Goal: Task Accomplishment & Management: Manage account settings

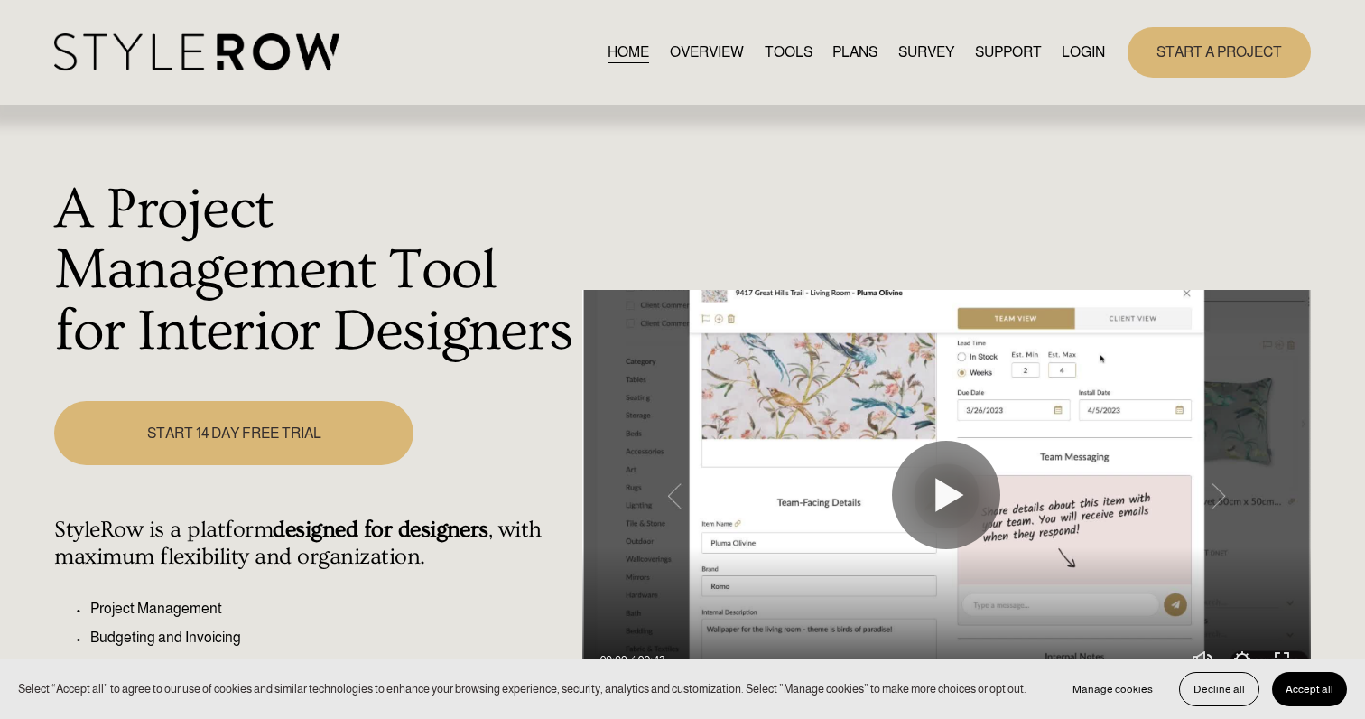
click at [1089, 51] on link "LOGIN" at bounding box center [1083, 52] width 43 height 24
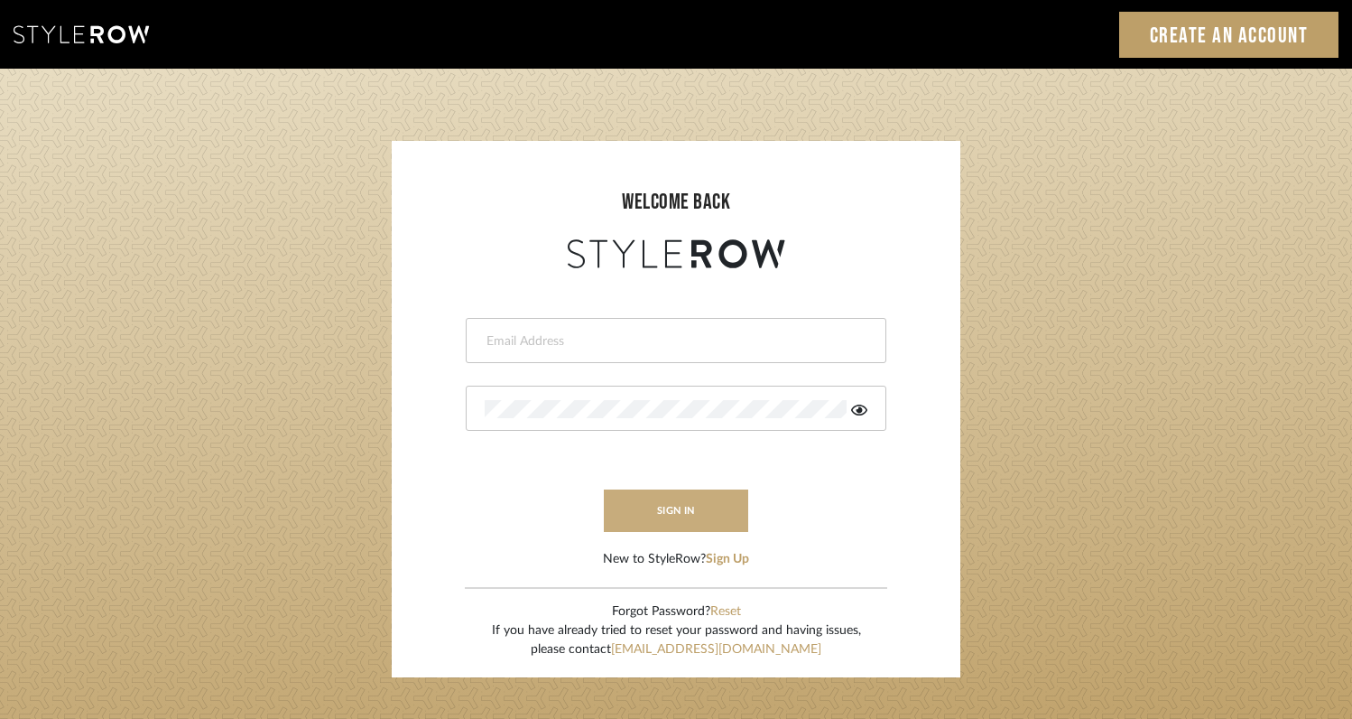
type input "rayeinteriordesign@gmail.com"
click at [728, 505] on button "sign in" at bounding box center [676, 510] width 144 height 42
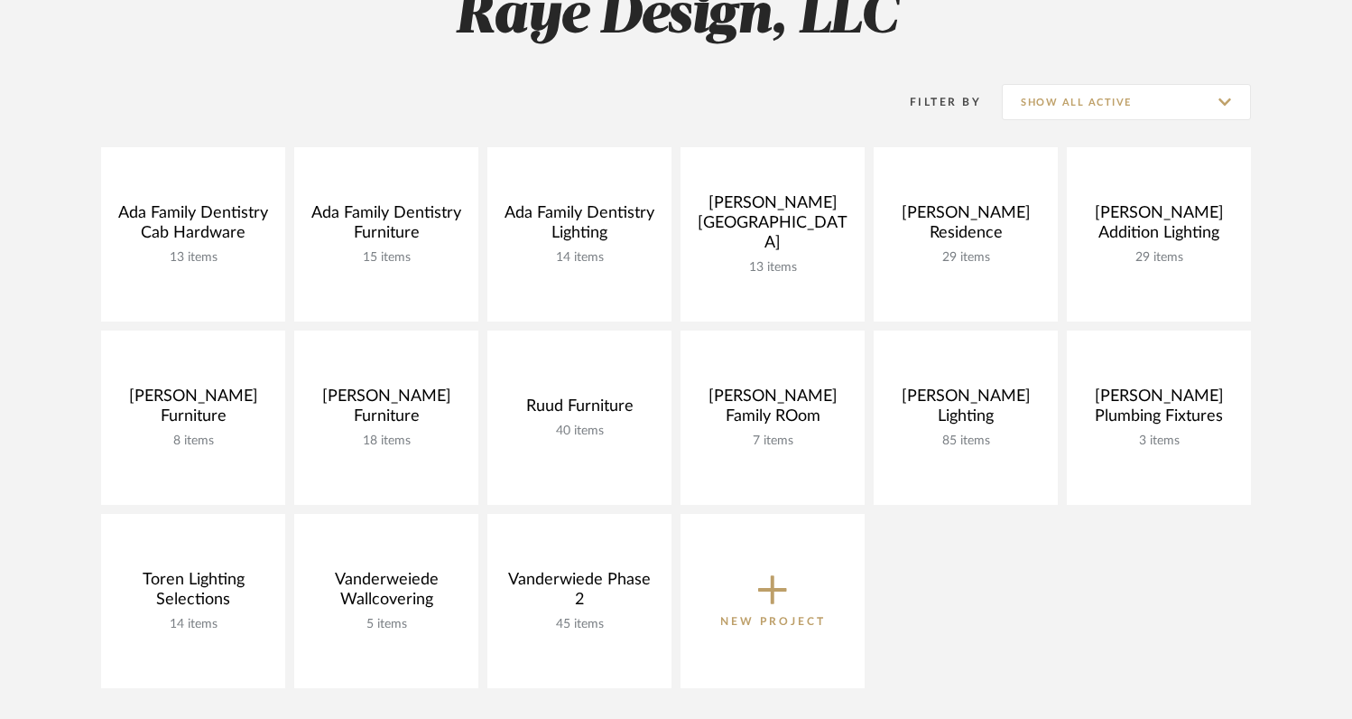
scroll to position [304, 0]
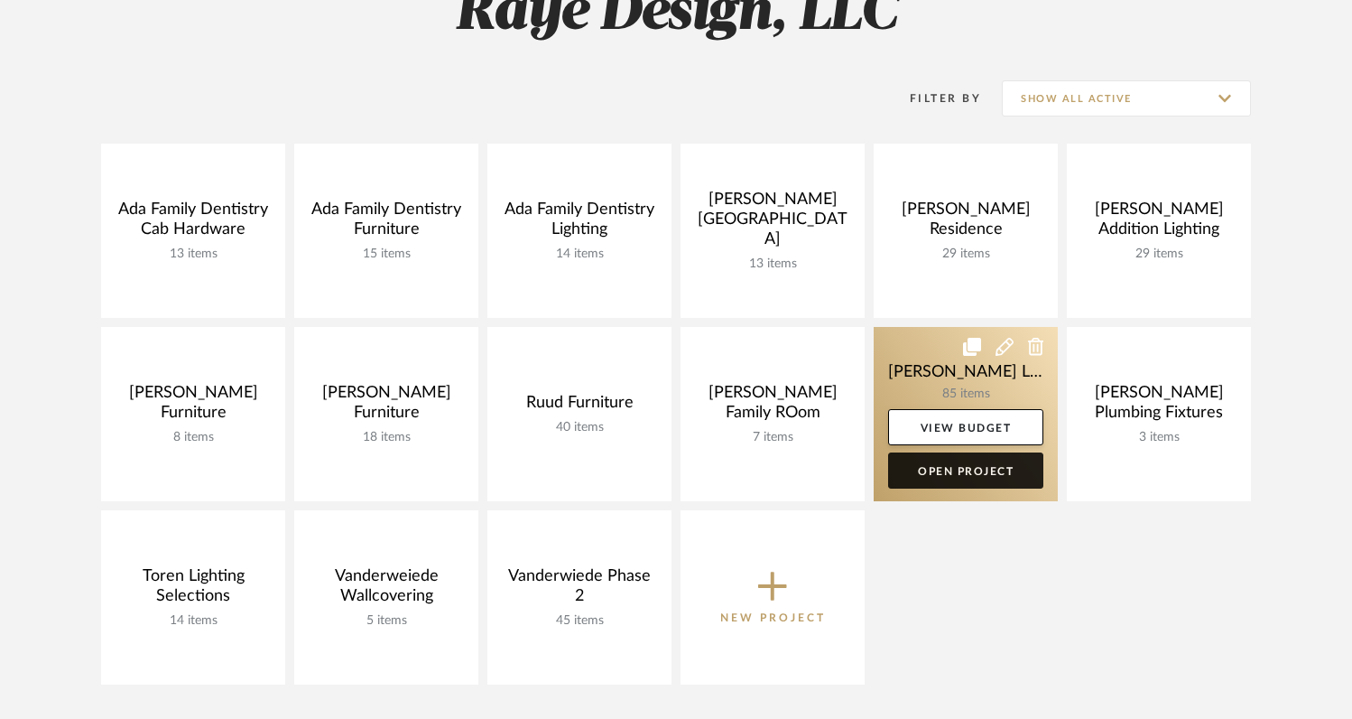
click at [969, 467] on link "Open Project" at bounding box center [965, 470] width 155 height 36
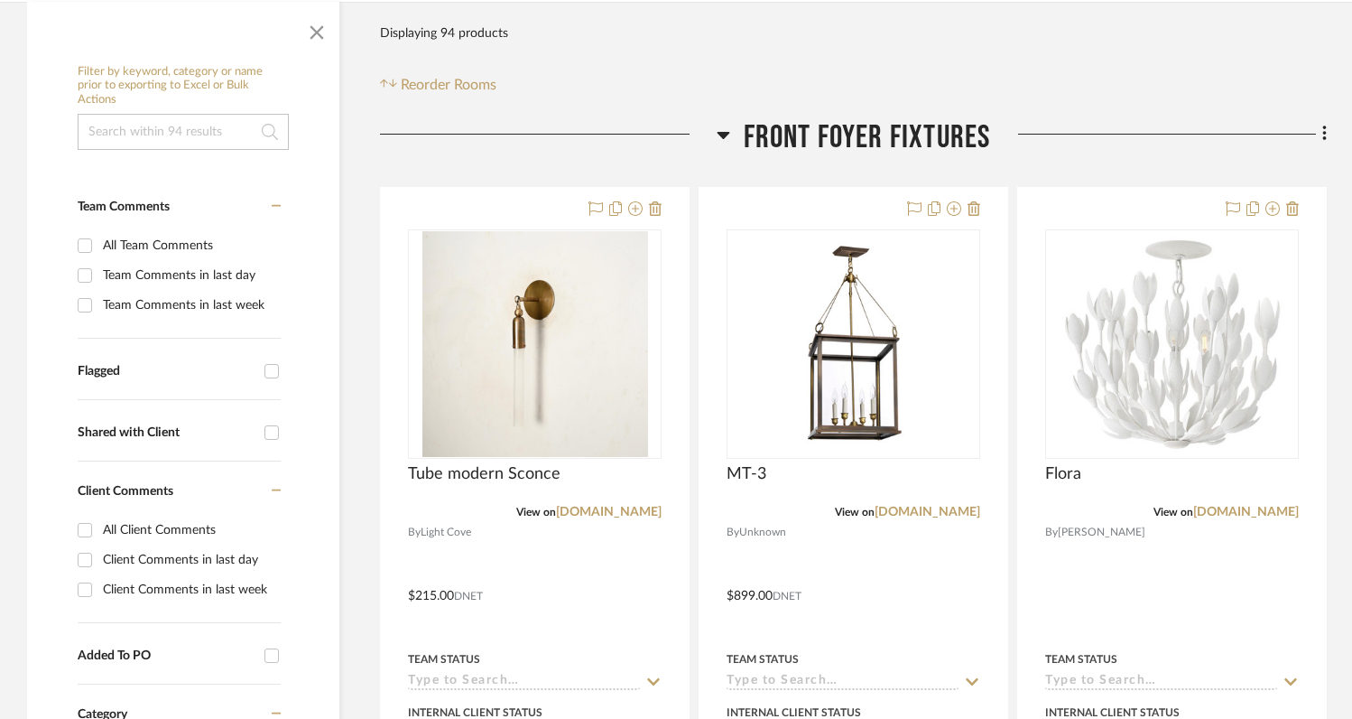
scroll to position [387, 0]
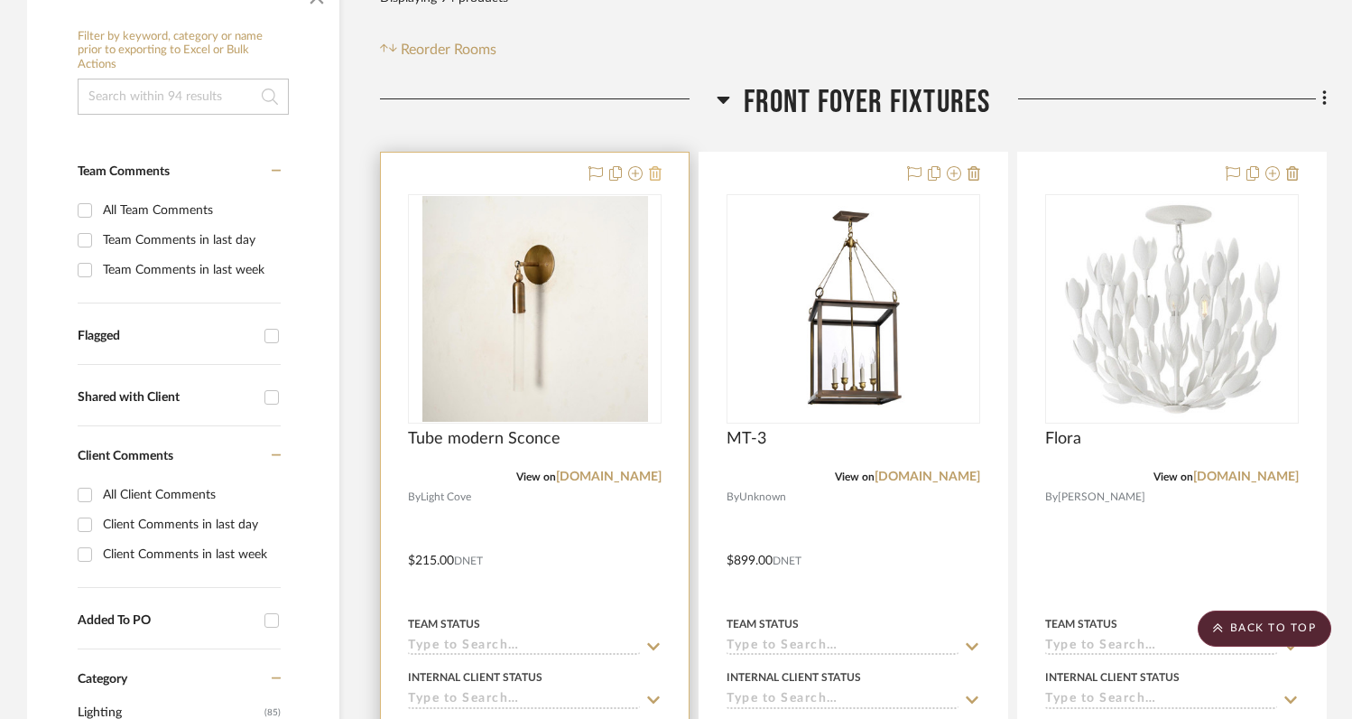
click at [655, 166] on icon at bounding box center [655, 173] width 13 height 14
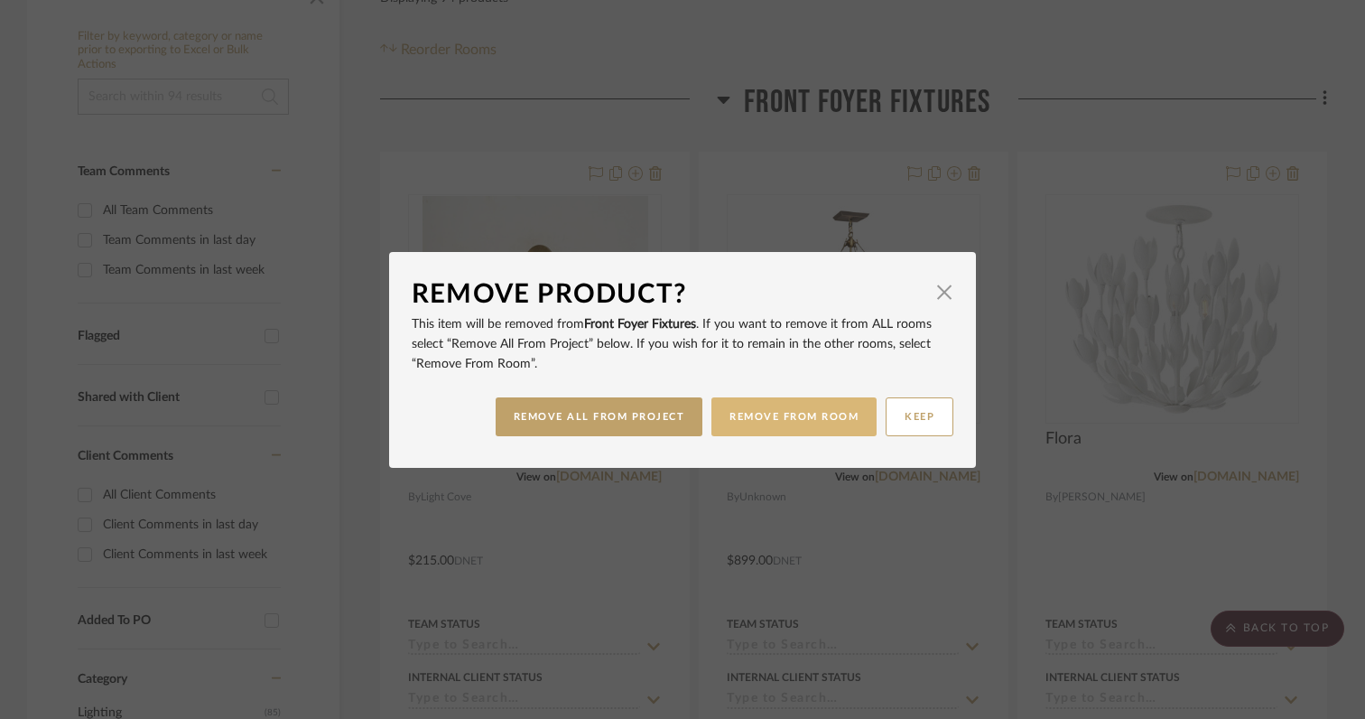
click at [732, 415] on button "REMOVE FROM ROOM" at bounding box center [793, 416] width 165 height 39
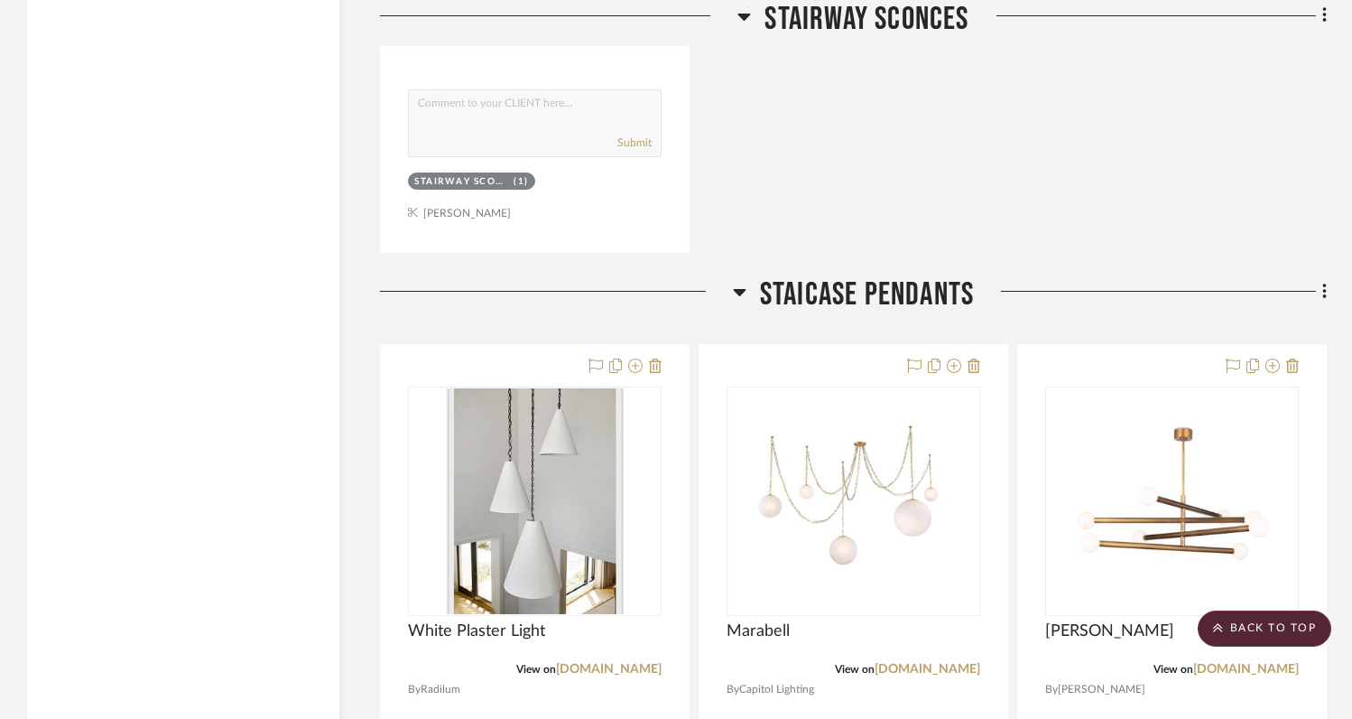
scroll to position [3564, 0]
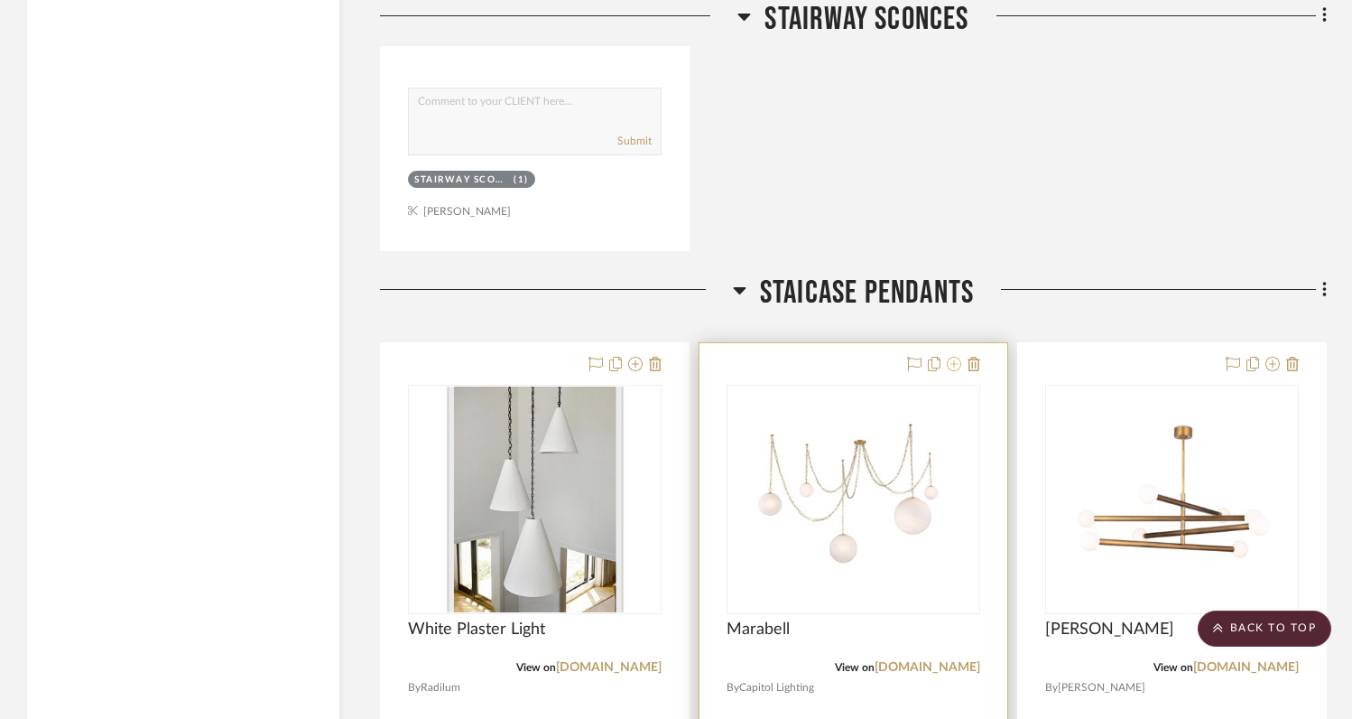
click at [952, 357] on icon at bounding box center [954, 364] width 14 height 14
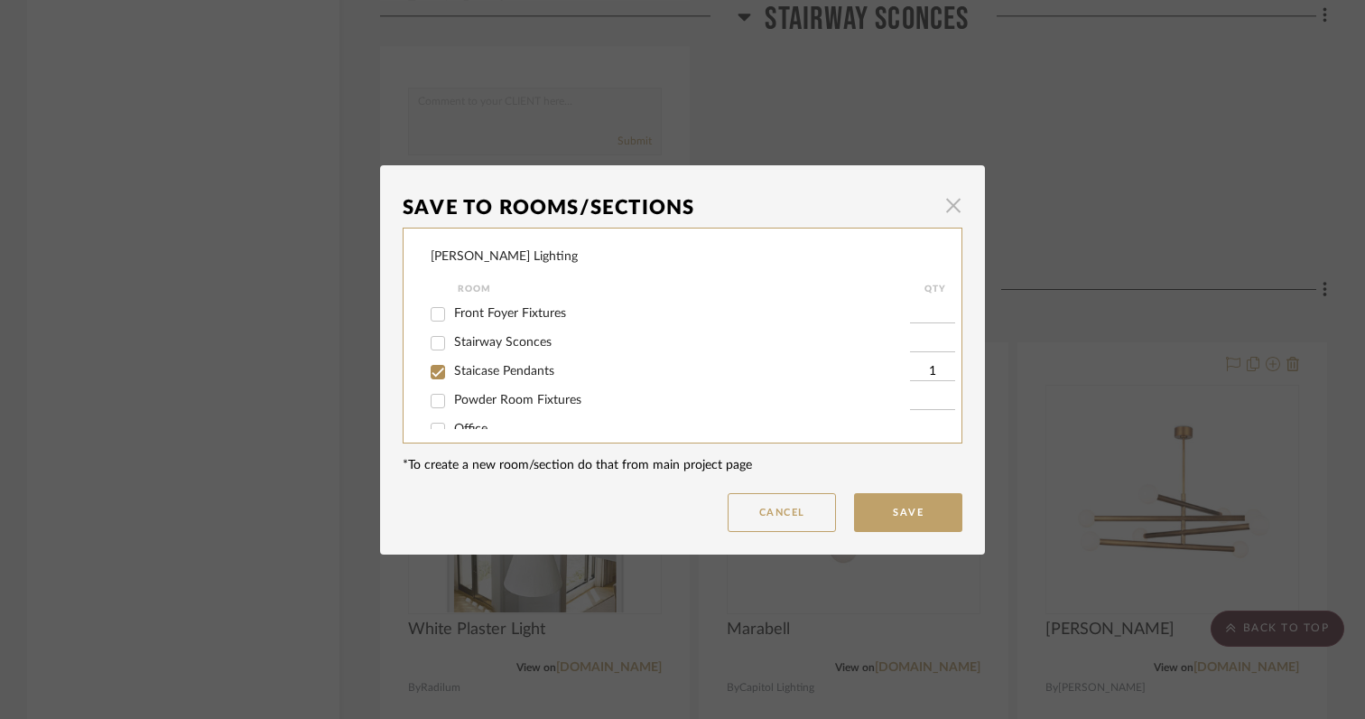
click at [954, 204] on span "button" at bounding box center [953, 206] width 36 height 36
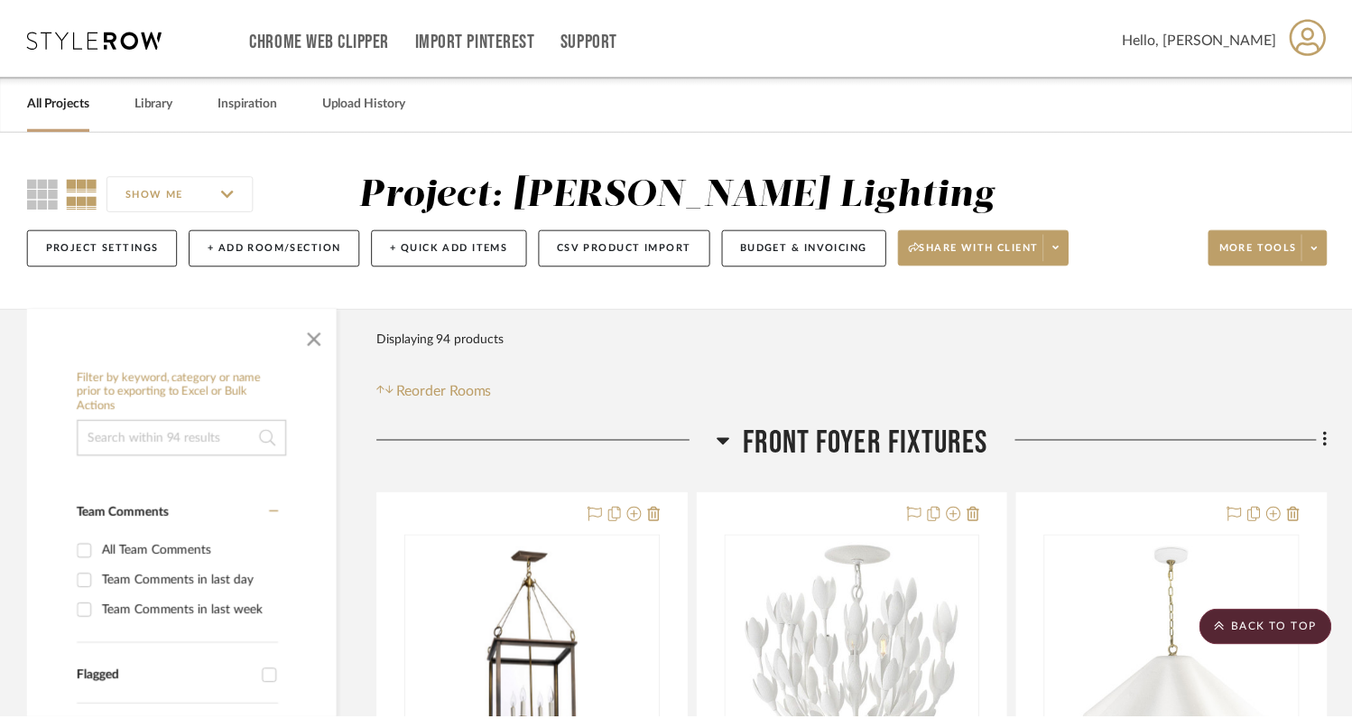
scroll to position [3564, 0]
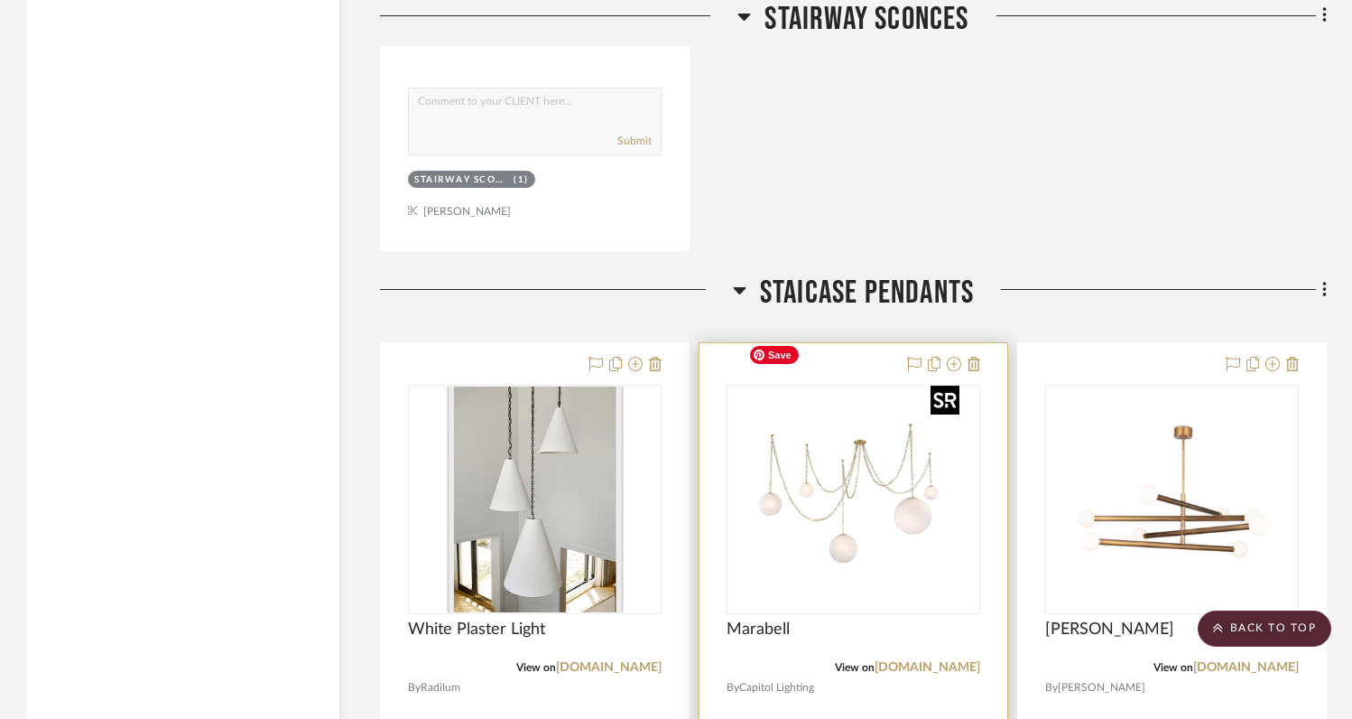
click at [861, 446] on img "0" at bounding box center [854, 499] width 226 height 226
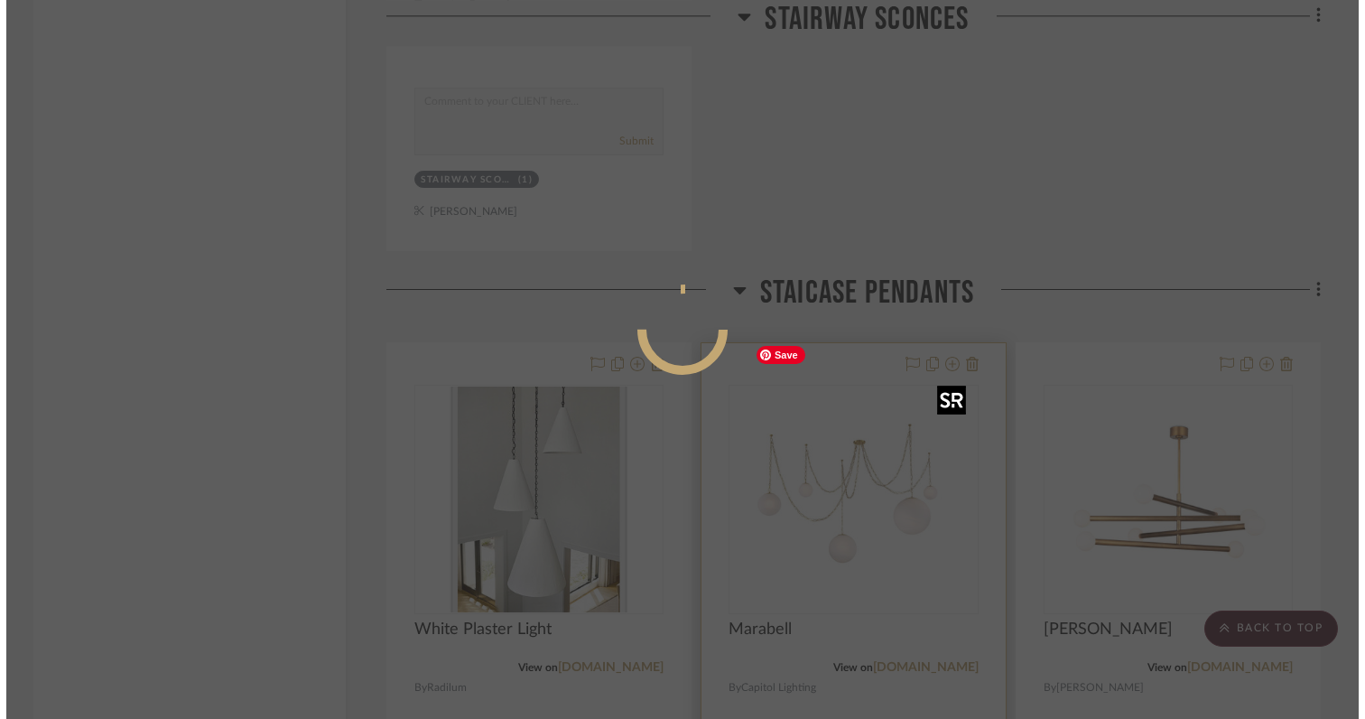
scroll to position [0, 0]
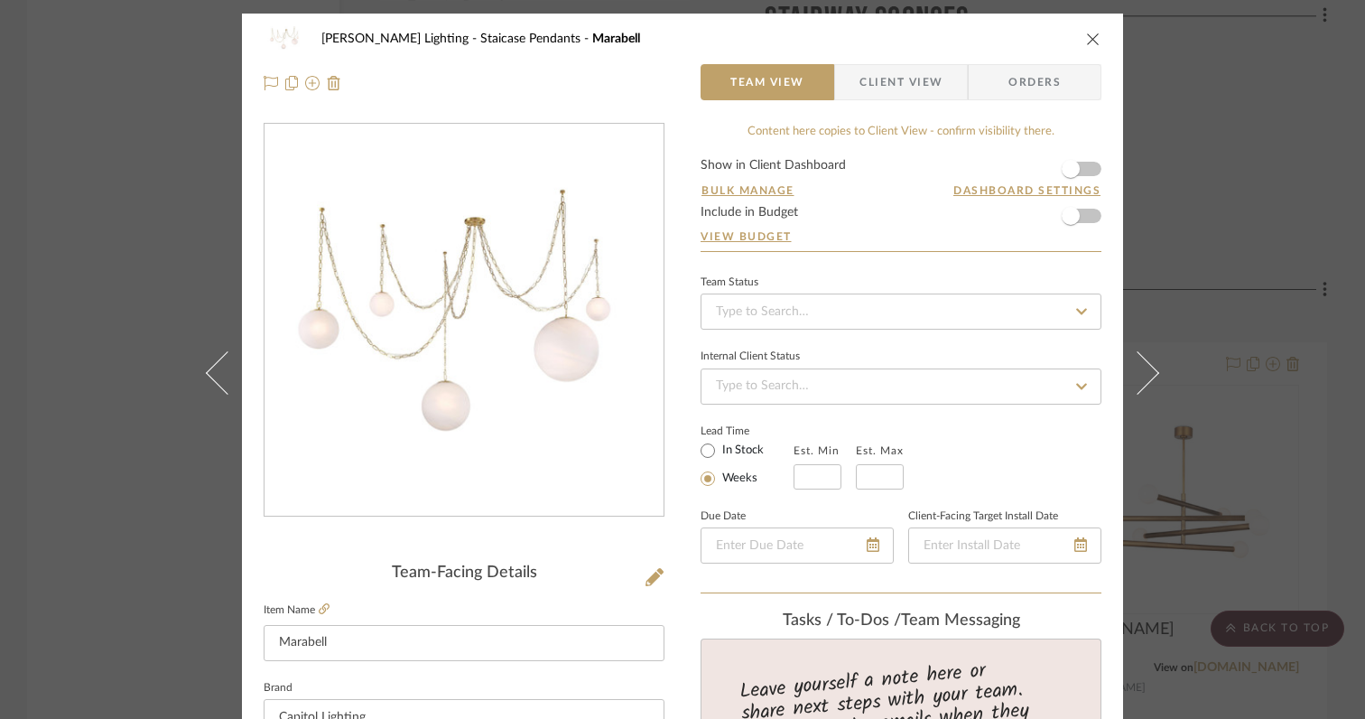
click at [325, 606] on fieldset "Item Name Marabell" at bounding box center [464, 629] width 401 height 63
click at [319, 608] on icon at bounding box center [324, 608] width 11 height 11
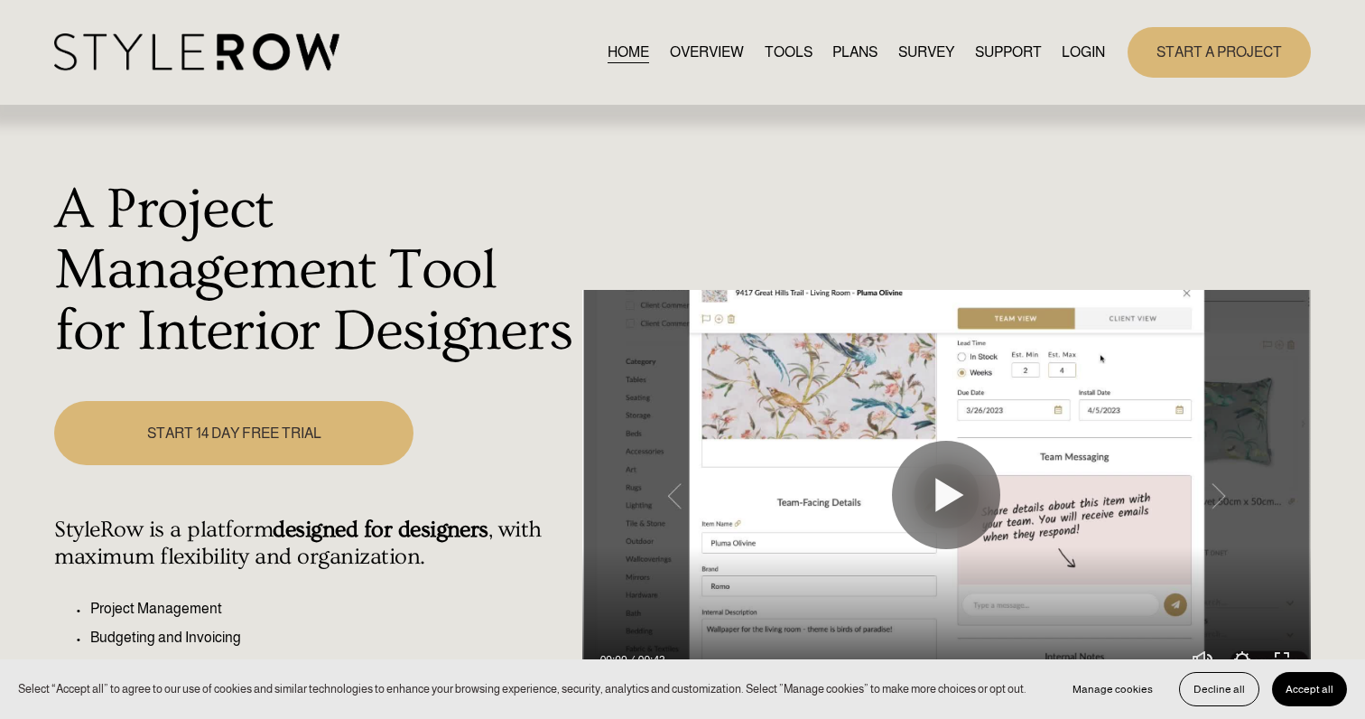
click at [1087, 57] on link "LOGIN" at bounding box center [1083, 52] width 43 height 24
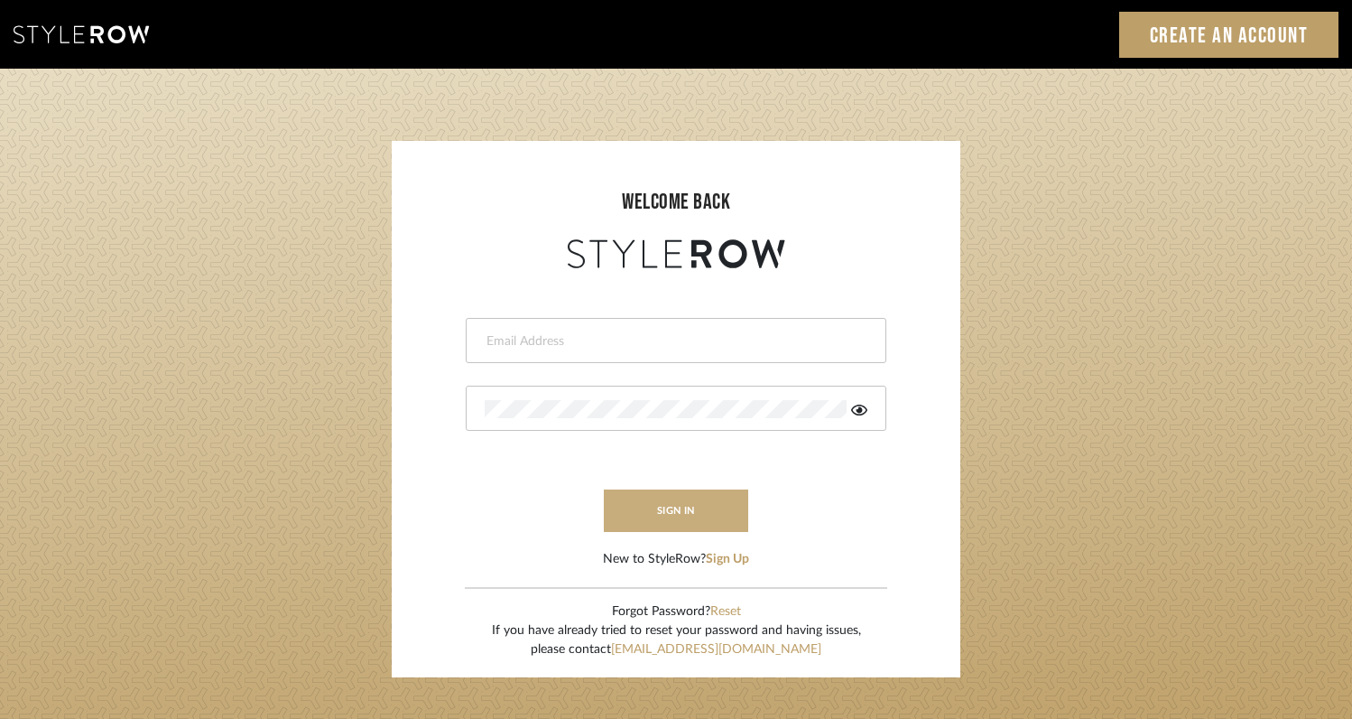
type input "[EMAIL_ADDRESS][DOMAIN_NAME]"
click at [718, 510] on button "sign in" at bounding box center [676, 510] width 144 height 42
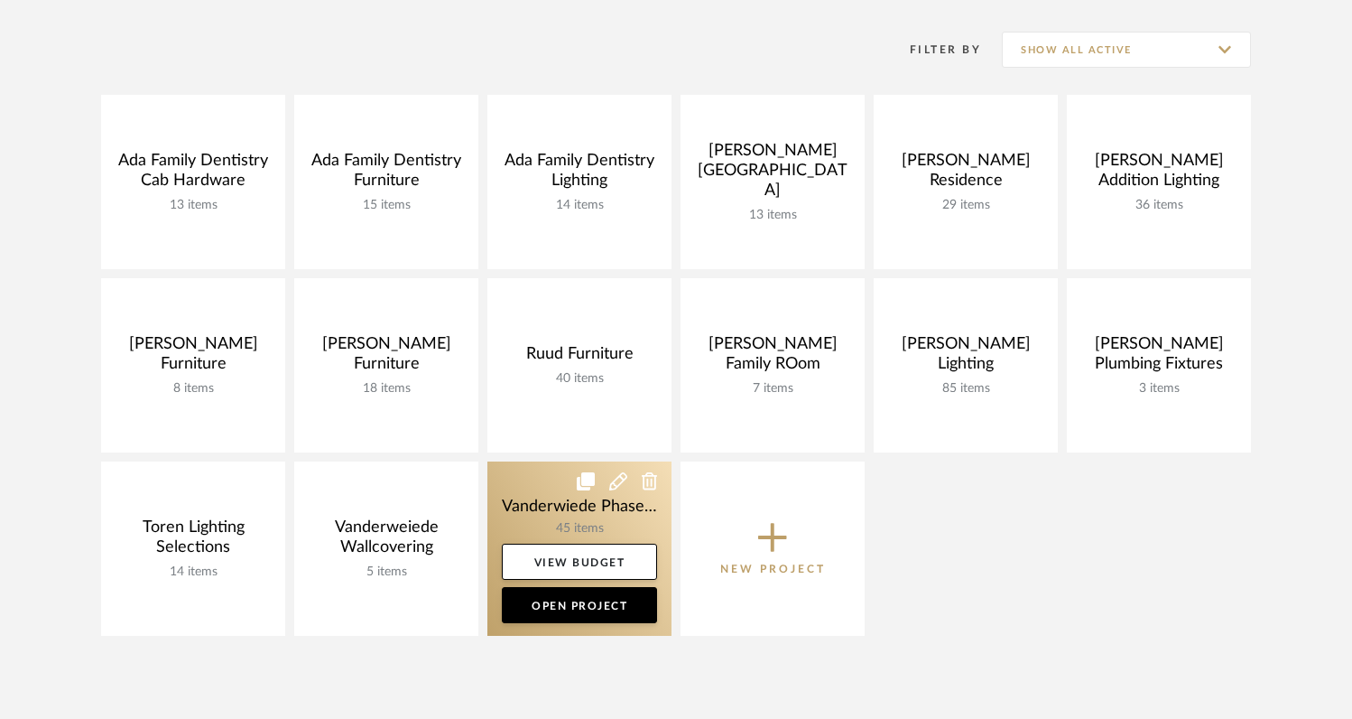
scroll to position [357, 0]
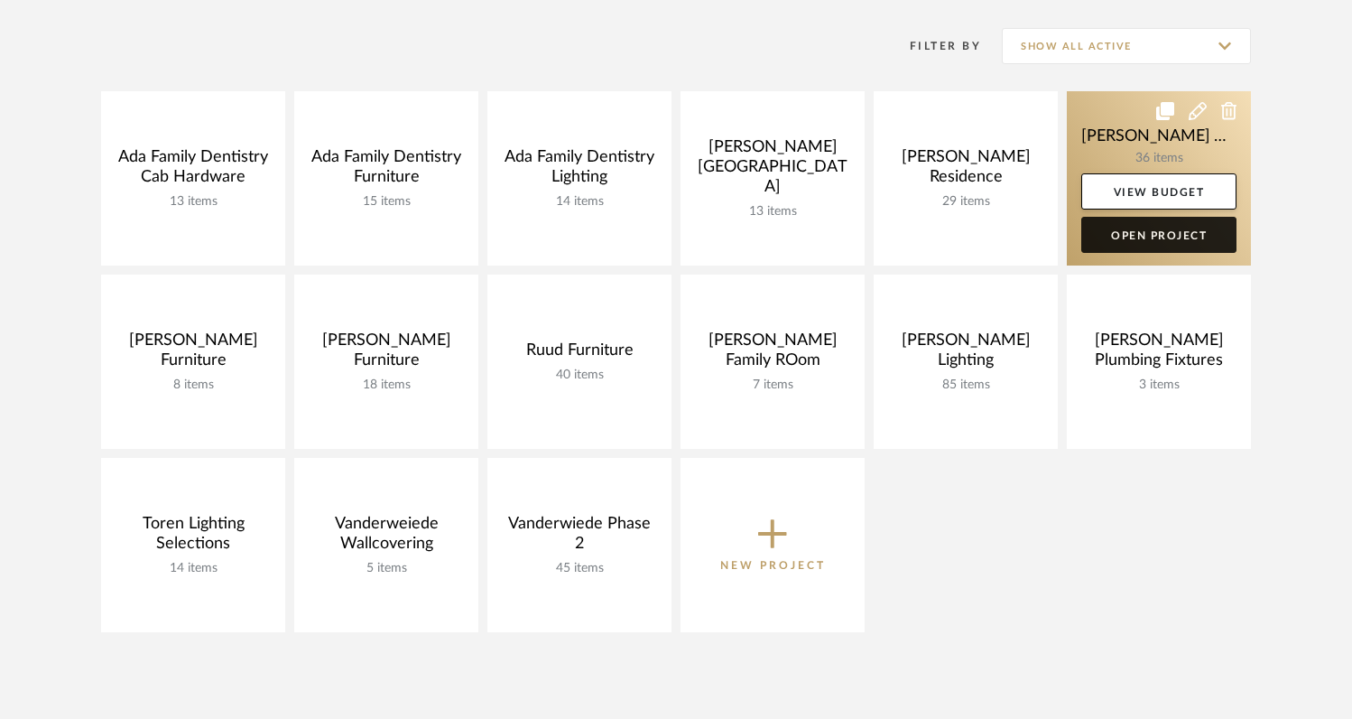
click at [1102, 246] on link "Open Project" at bounding box center [1159, 235] width 155 height 36
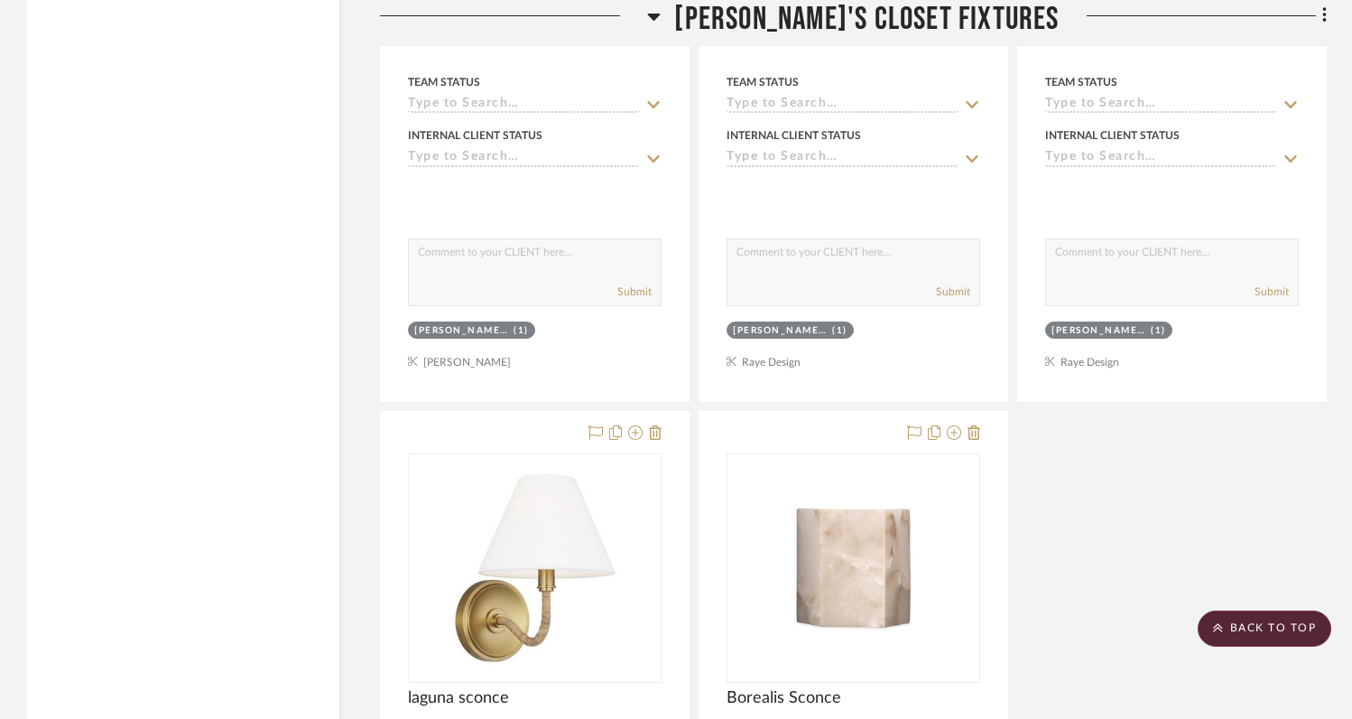
scroll to position [3414, 0]
click at [660, 432] on icon at bounding box center [655, 431] width 13 height 14
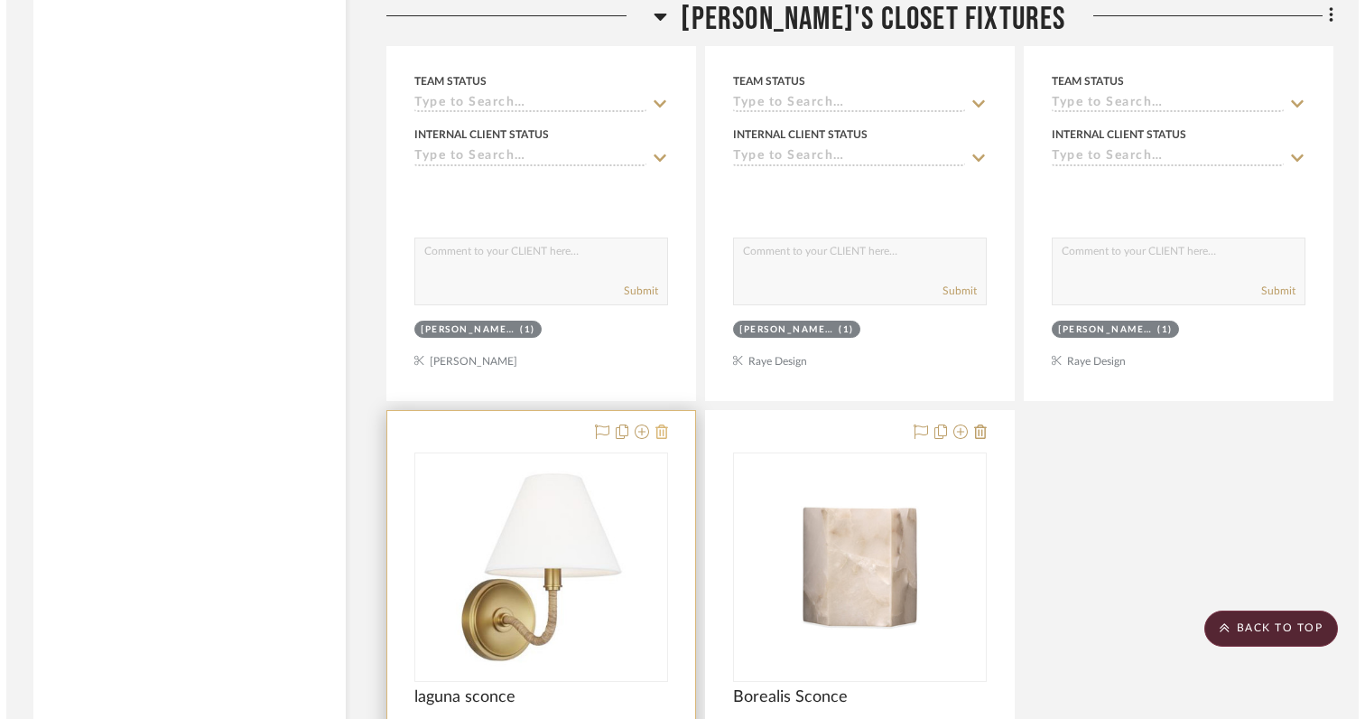
scroll to position [0, 0]
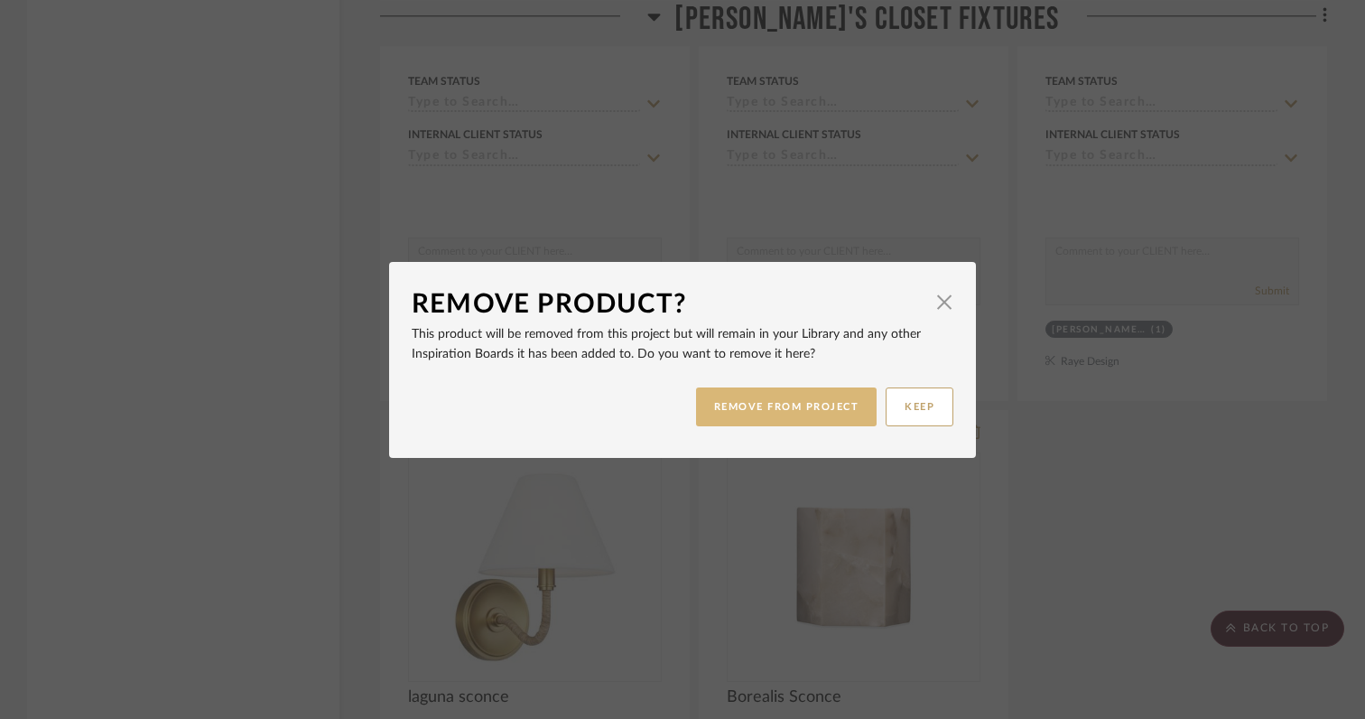
click at [780, 413] on button "REMOVE FROM PROJECT" at bounding box center [786, 406] width 181 height 39
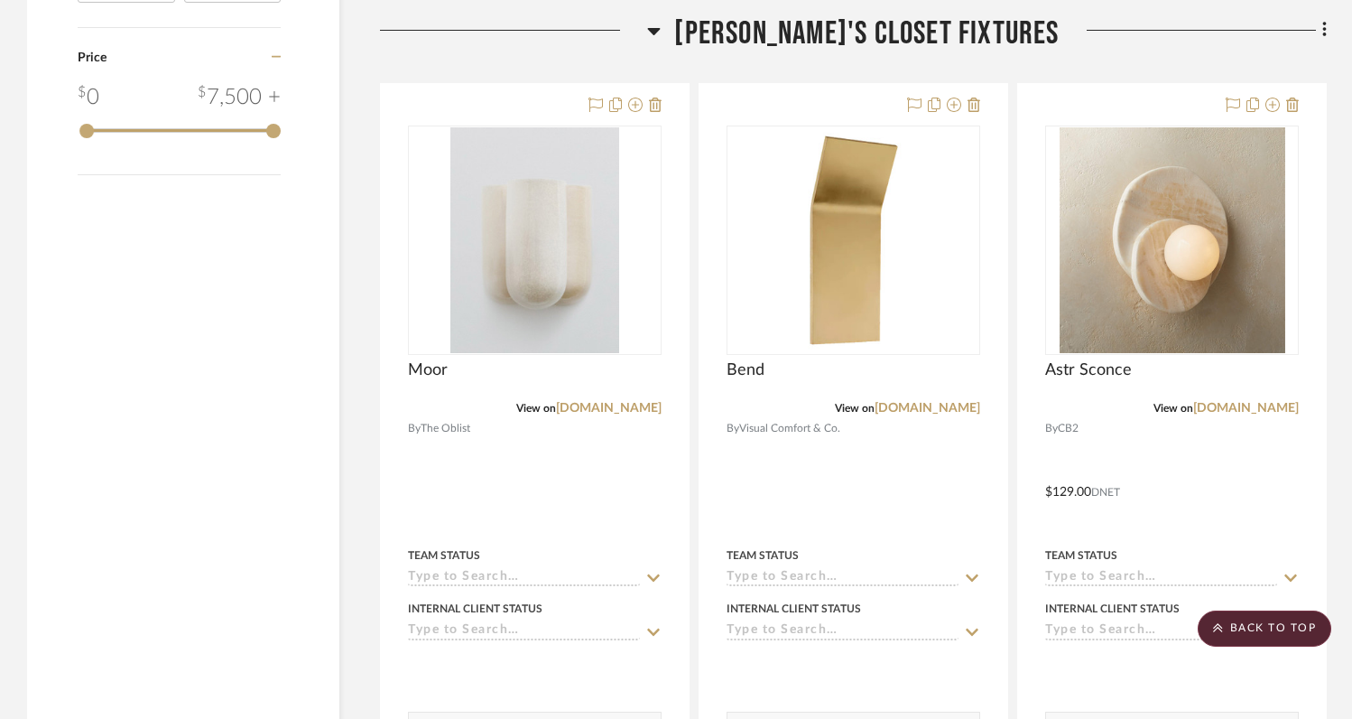
scroll to position [2141, 0]
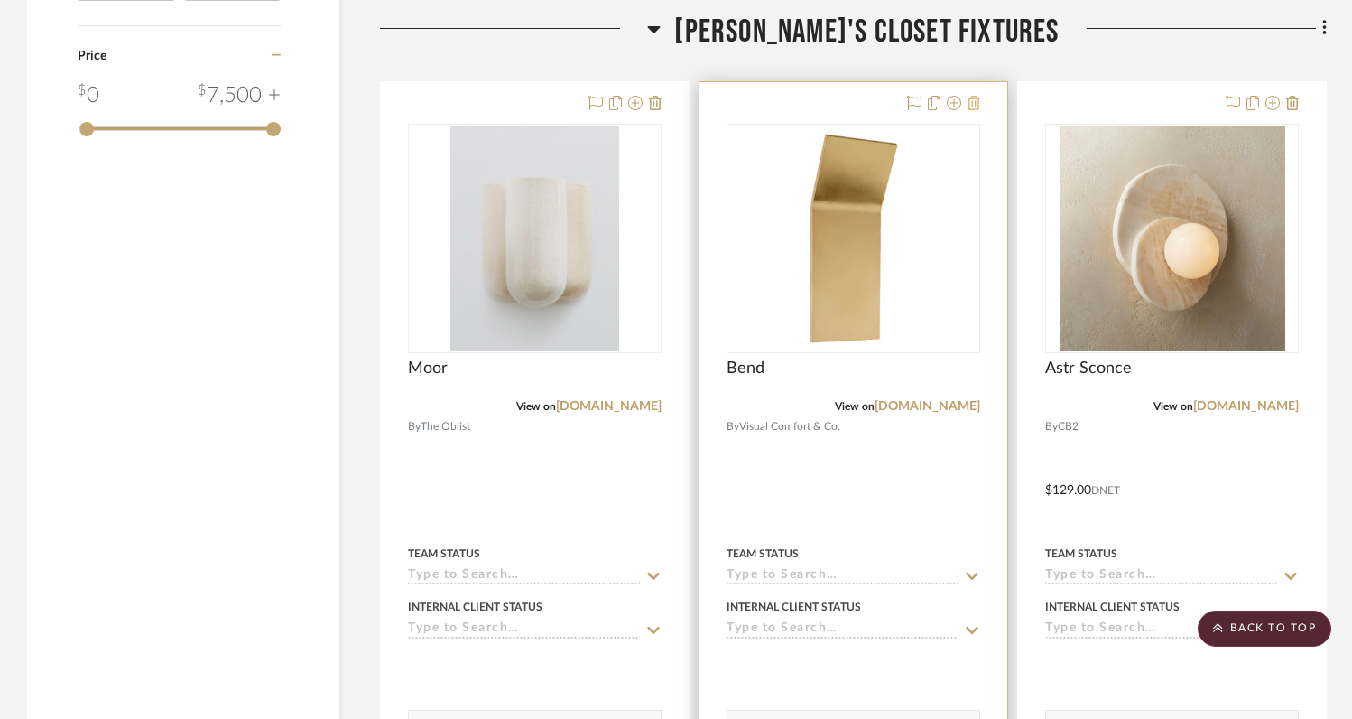
click at [974, 101] on icon at bounding box center [974, 103] width 13 height 14
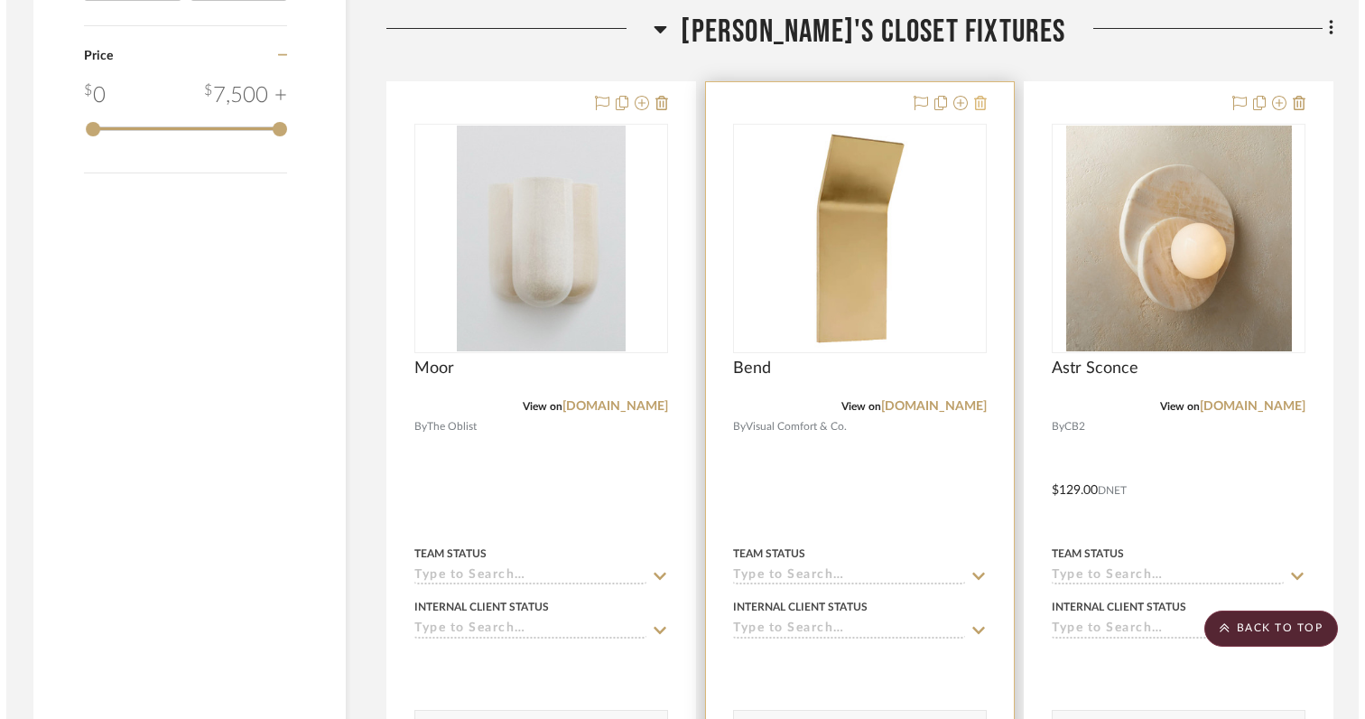
scroll to position [0, 0]
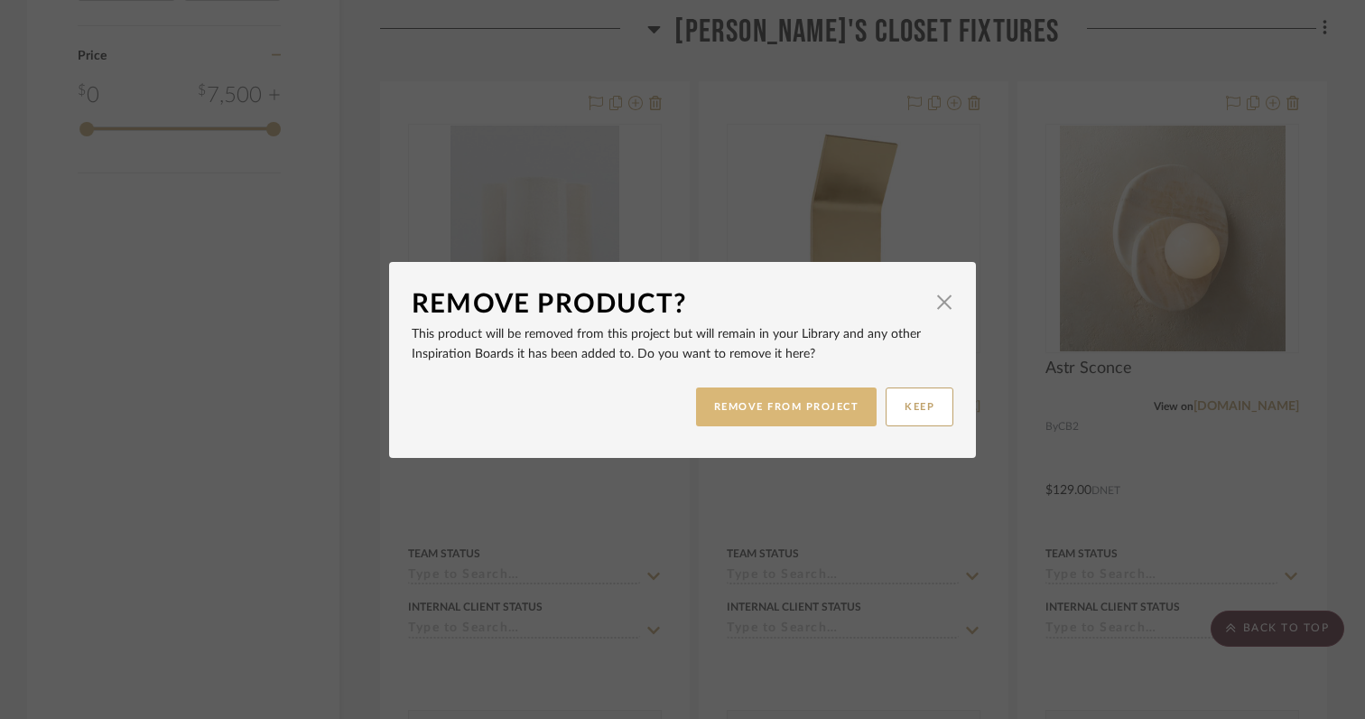
click at [803, 405] on button "REMOVE FROM PROJECT" at bounding box center [786, 406] width 181 height 39
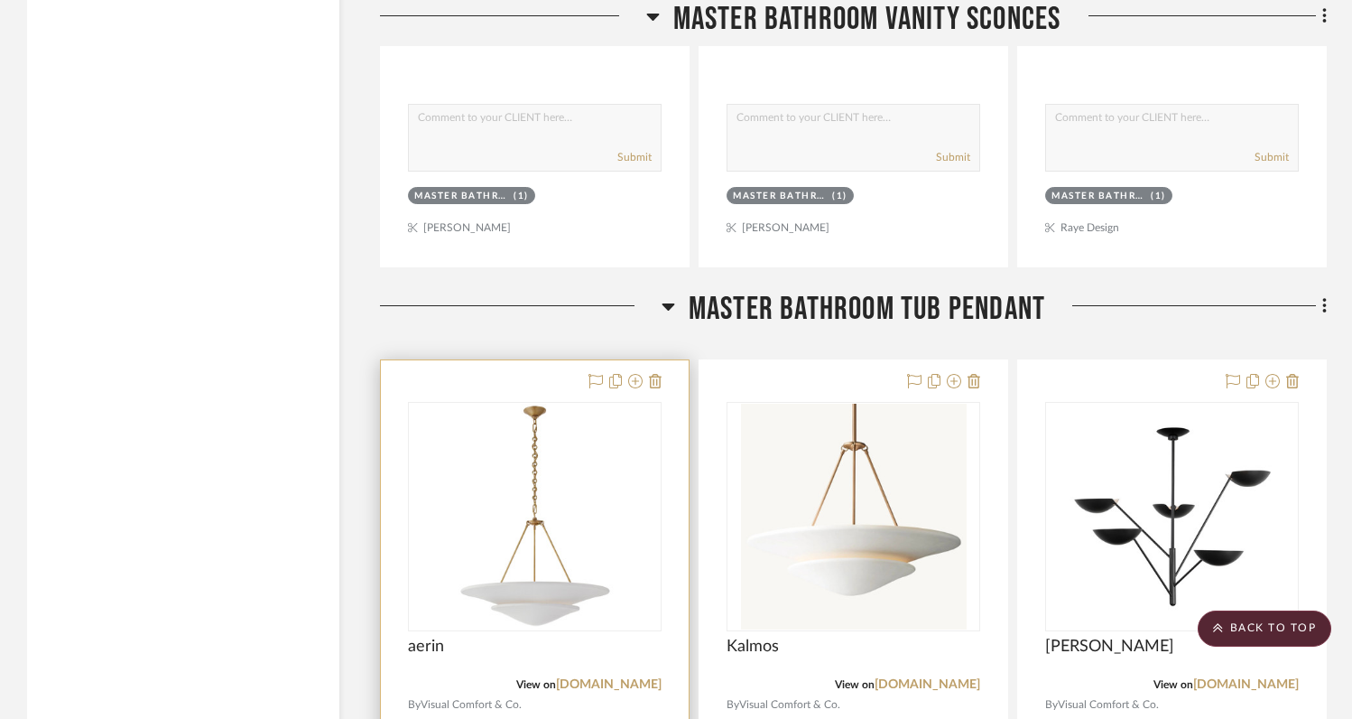
scroll to position [9479, 0]
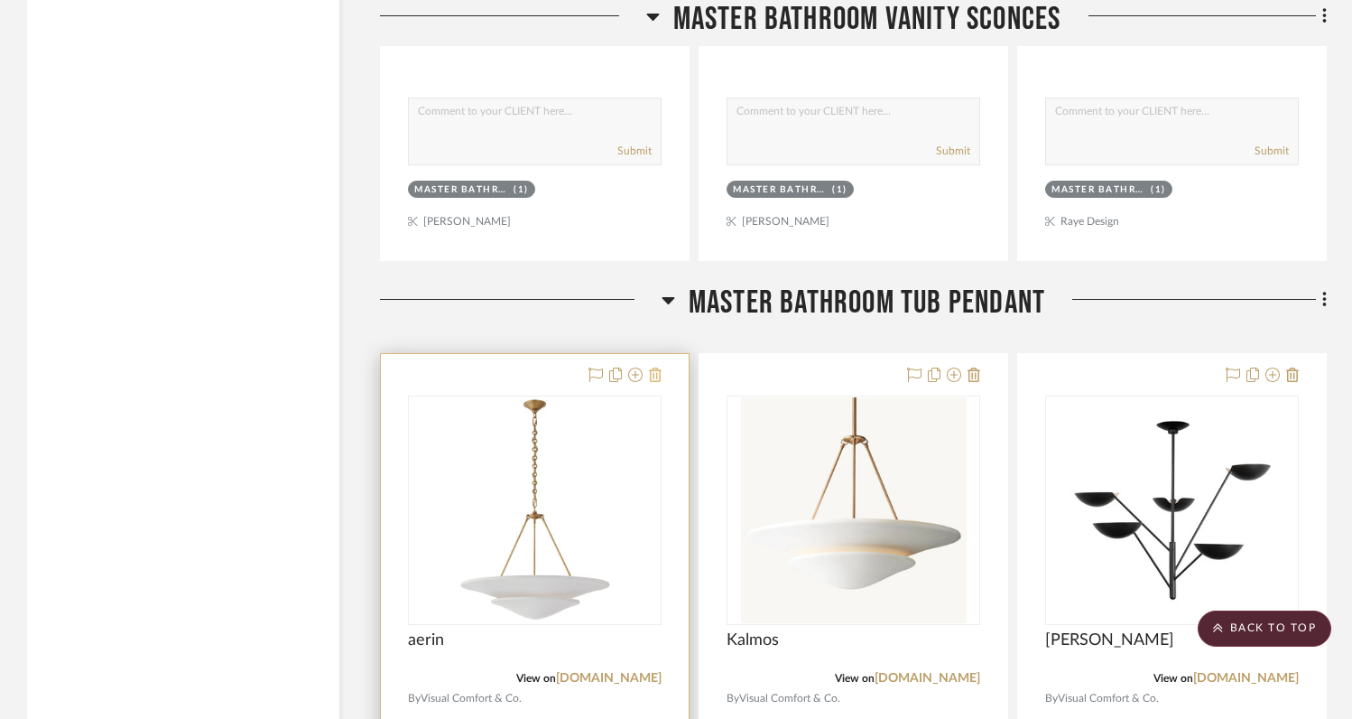
click at [661, 367] on icon at bounding box center [655, 374] width 13 height 14
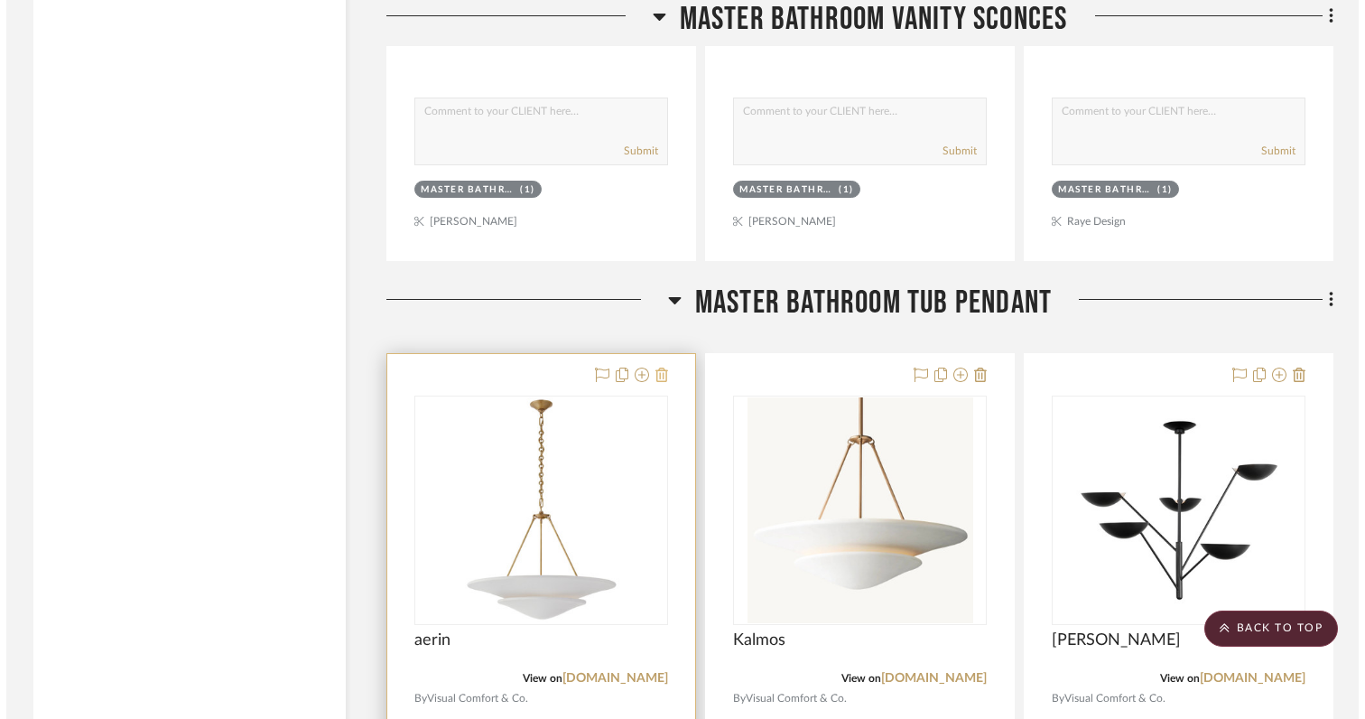
scroll to position [0, 0]
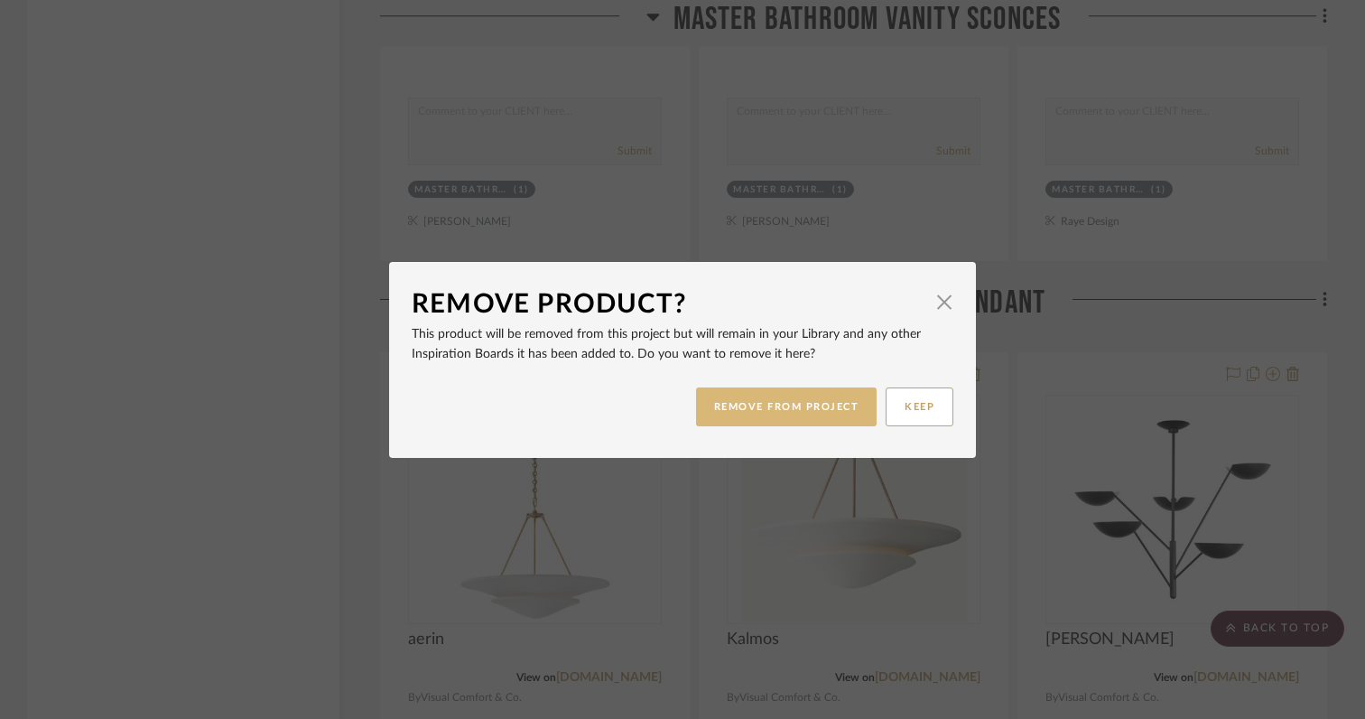
click at [761, 414] on button "REMOVE FROM PROJECT" at bounding box center [786, 406] width 181 height 39
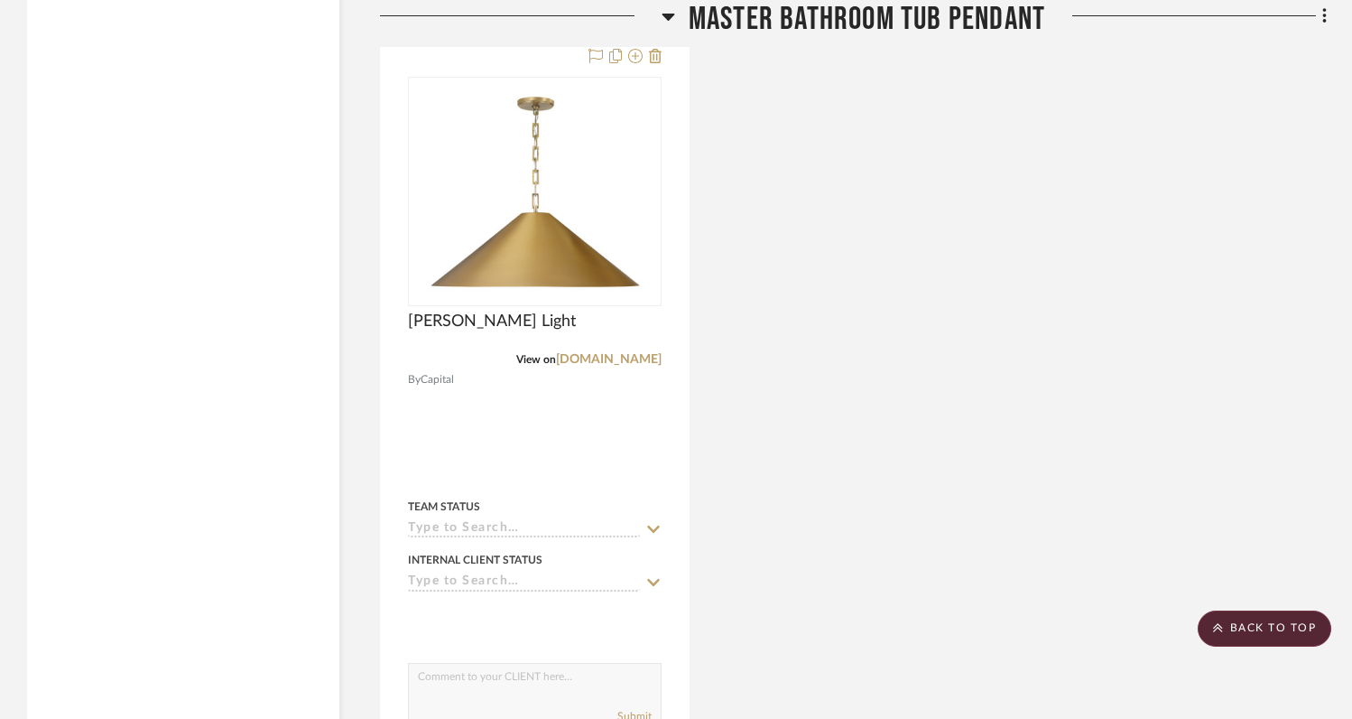
scroll to position [10071, 0]
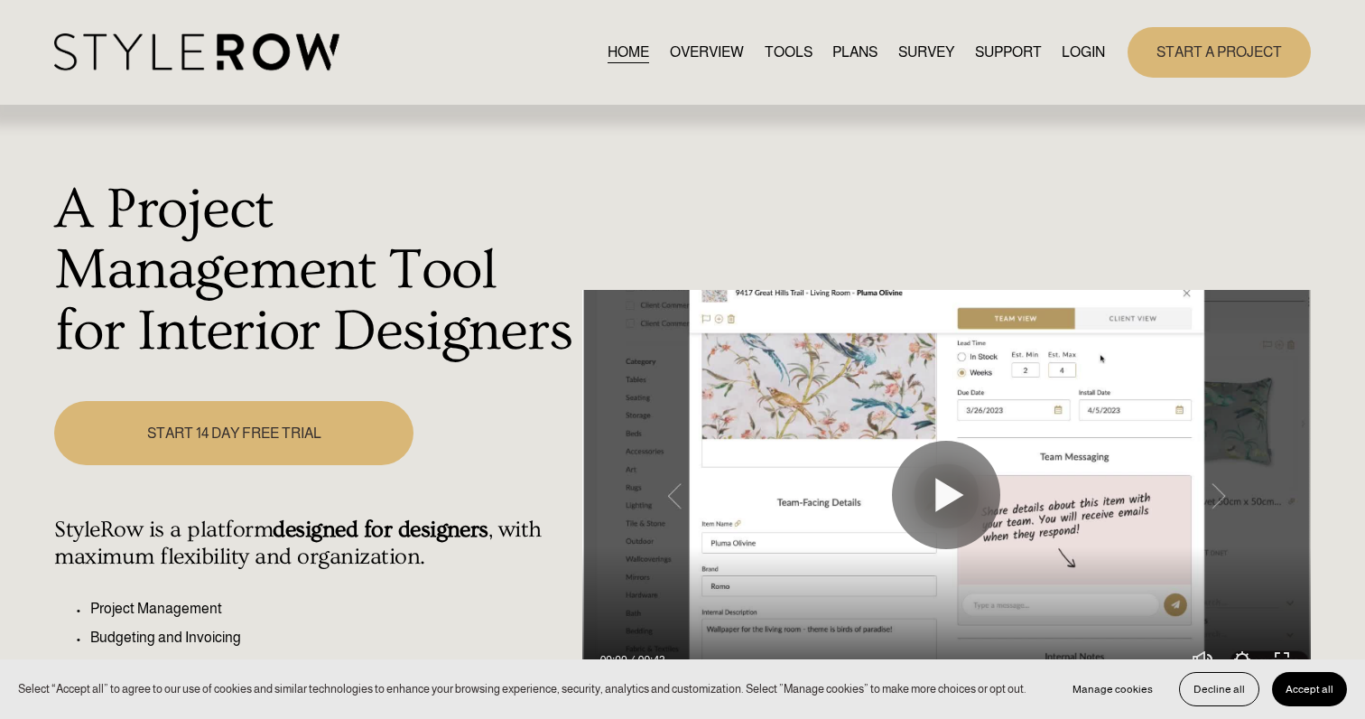
click at [1022, 52] on link "LOGIN" at bounding box center [1083, 52] width 43 height 24
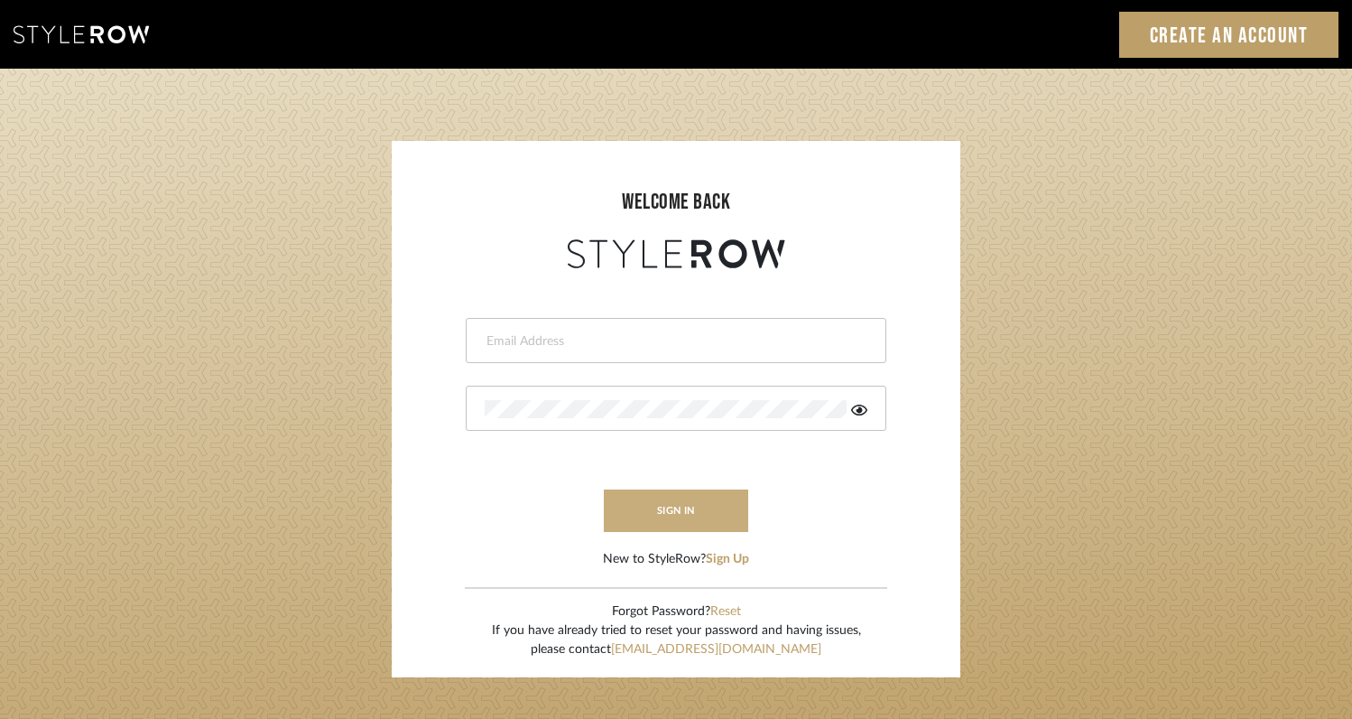
type input "[EMAIL_ADDRESS][DOMAIN_NAME]"
click at [709, 502] on button "sign in" at bounding box center [676, 510] width 144 height 42
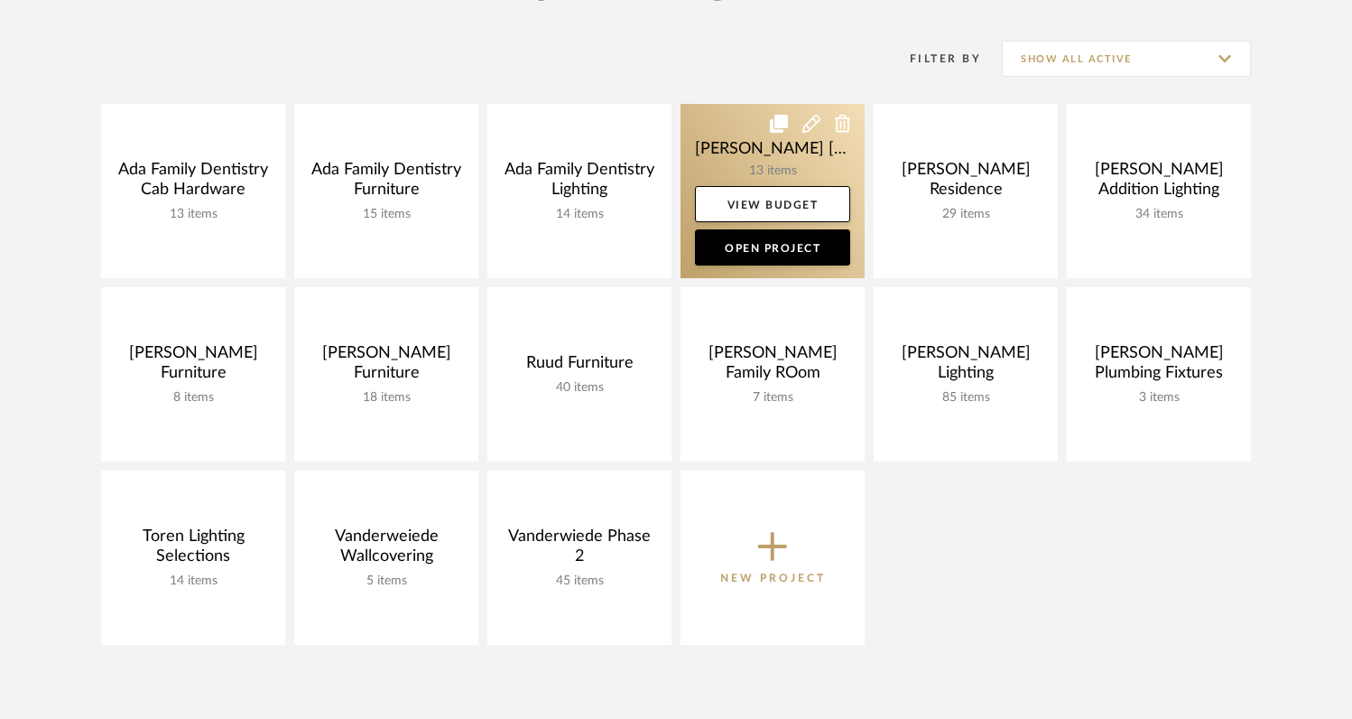
scroll to position [412, 0]
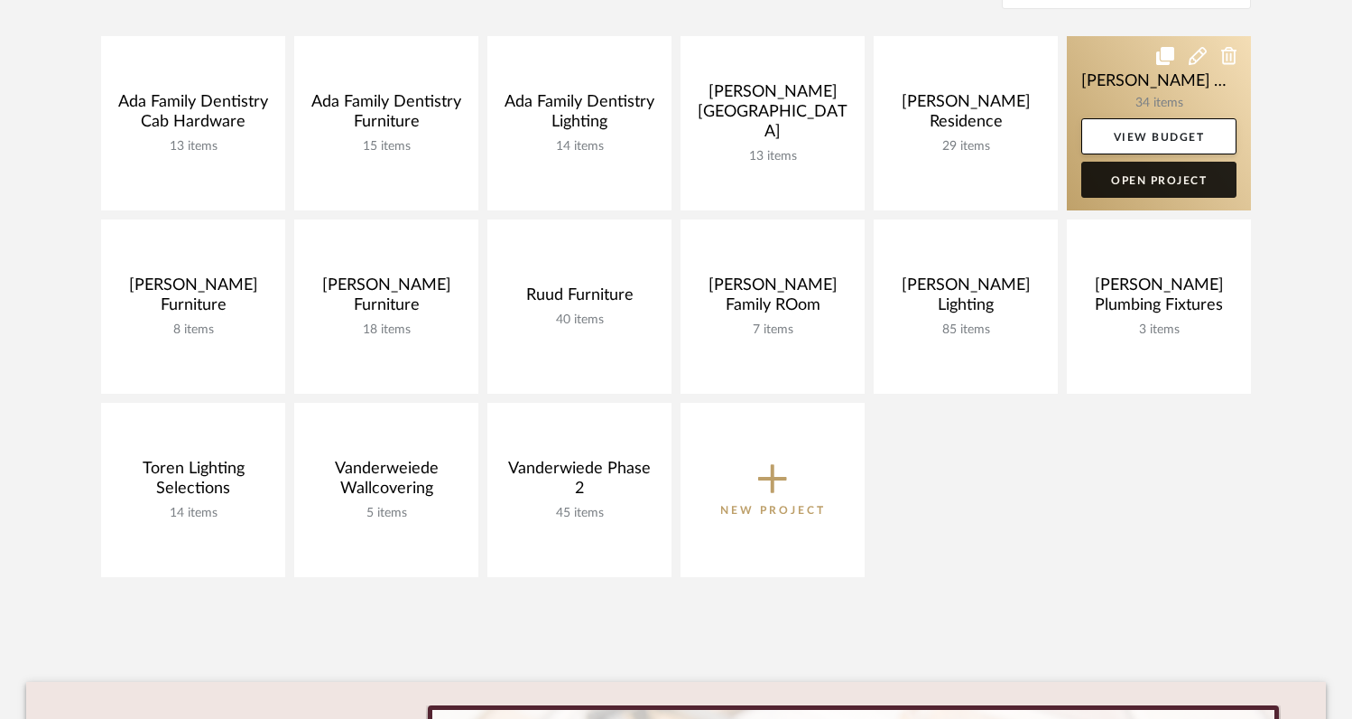
click at [1145, 190] on link "Open Project" at bounding box center [1159, 180] width 155 height 36
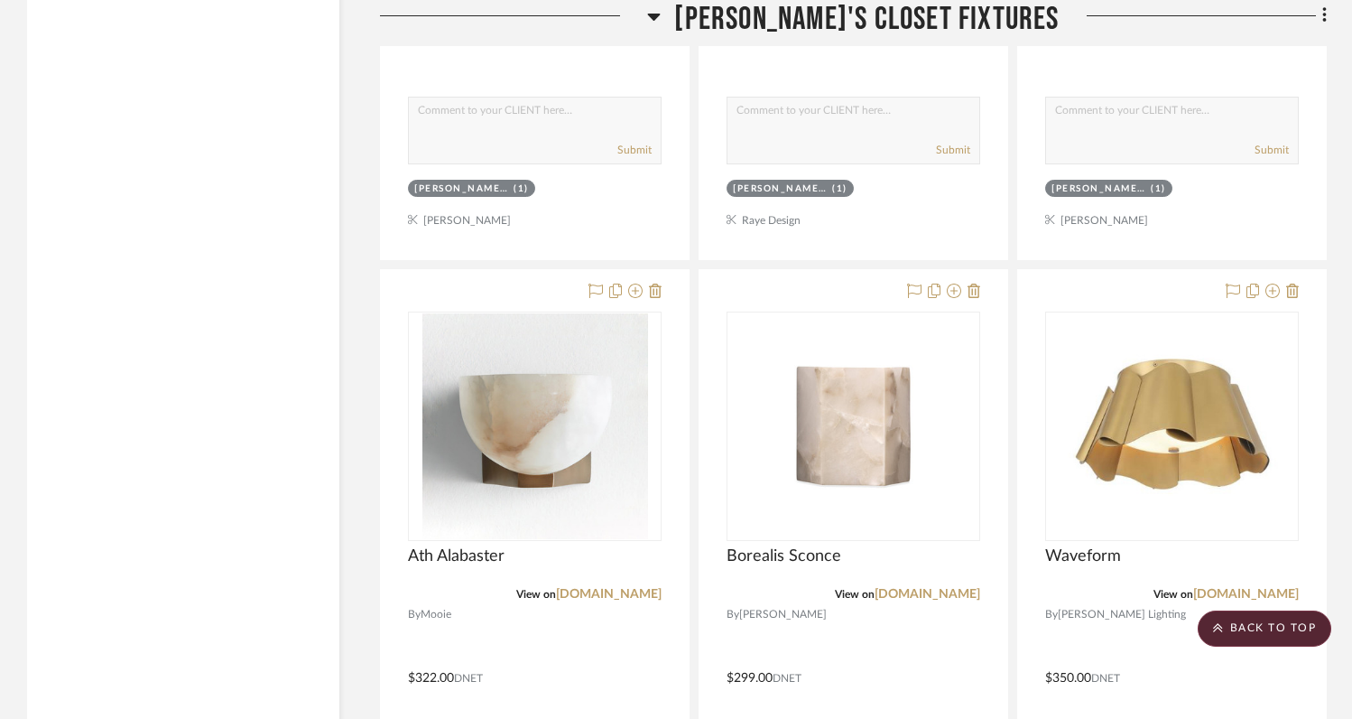
scroll to position [2756, 0]
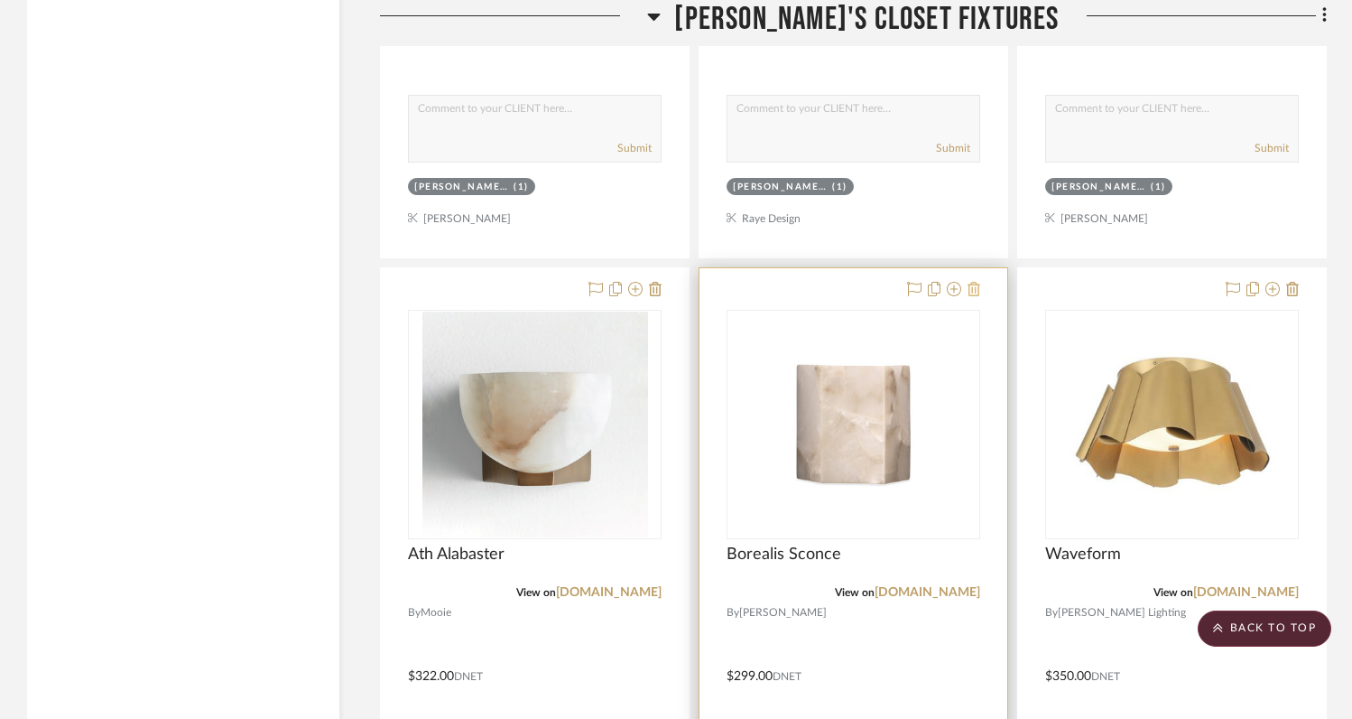
click at [978, 291] on icon at bounding box center [974, 289] width 13 height 14
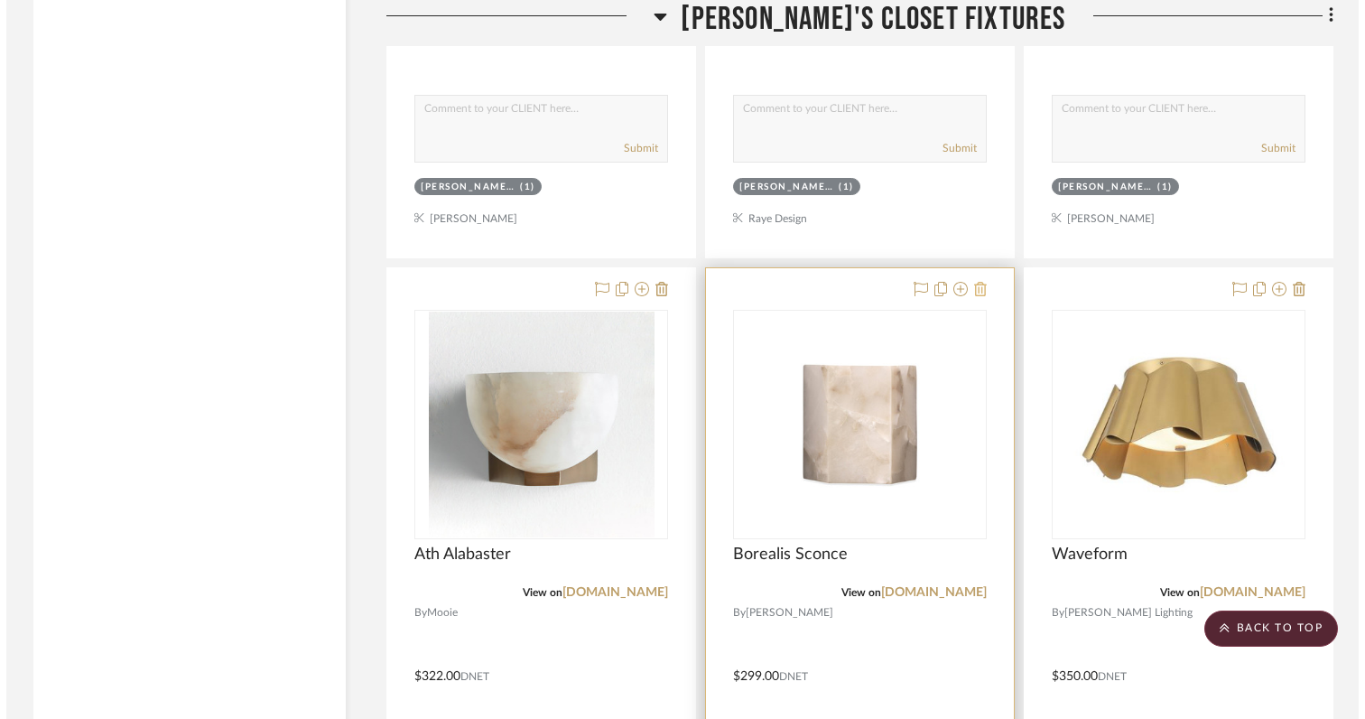
scroll to position [0, 0]
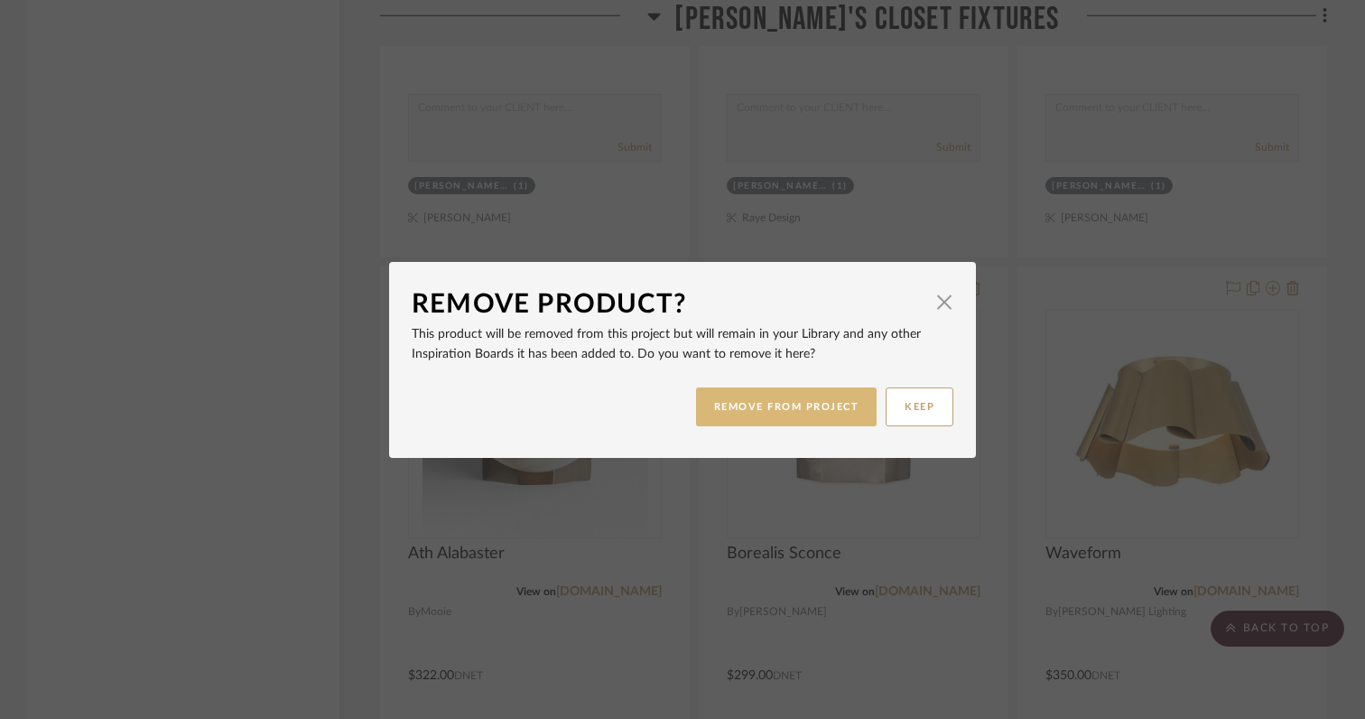
click at [813, 404] on button "REMOVE FROM PROJECT" at bounding box center [786, 406] width 181 height 39
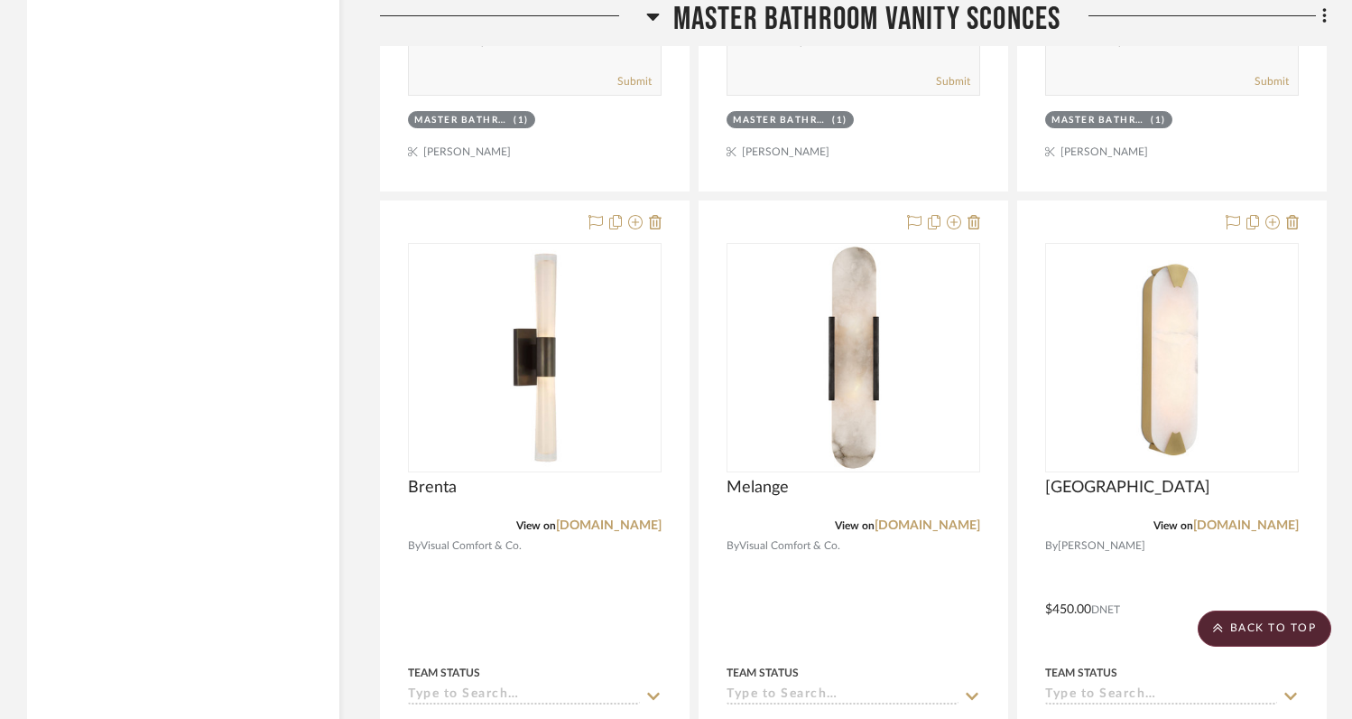
scroll to position [8643, 0]
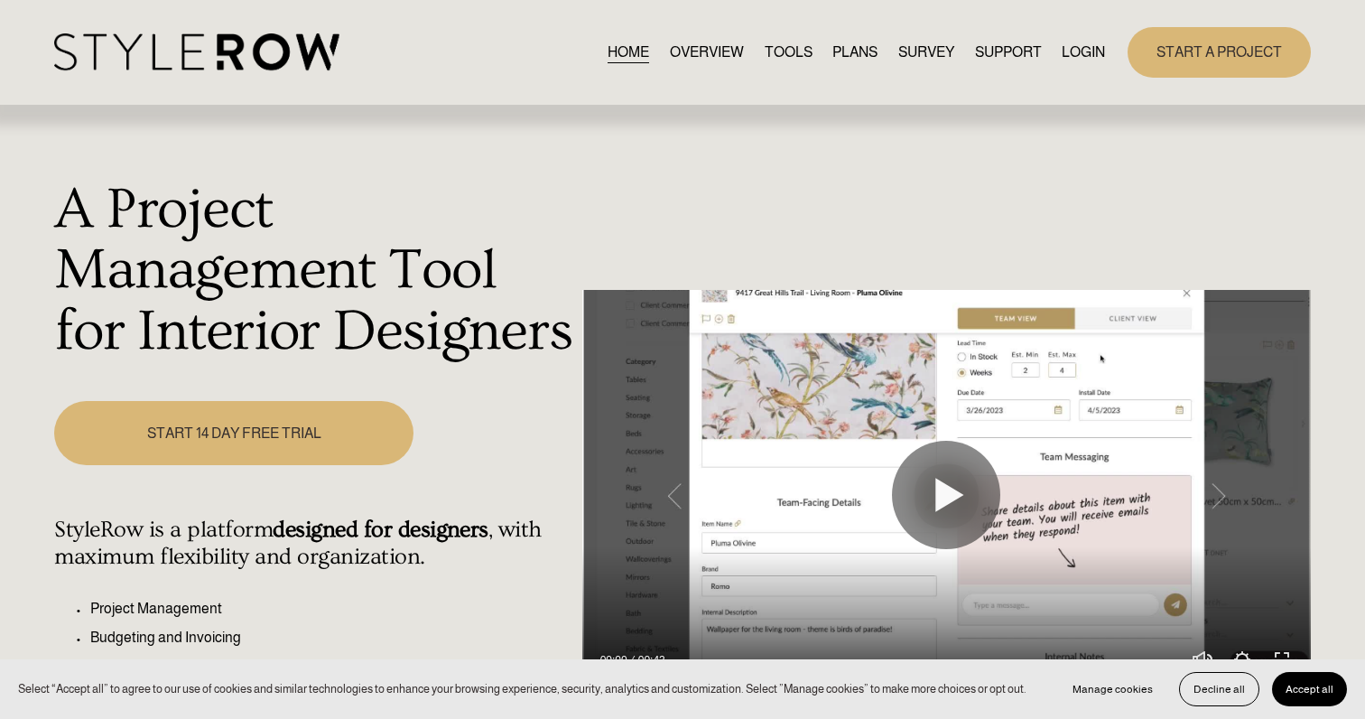
click at [1072, 57] on link "LOGIN" at bounding box center [1083, 52] width 43 height 24
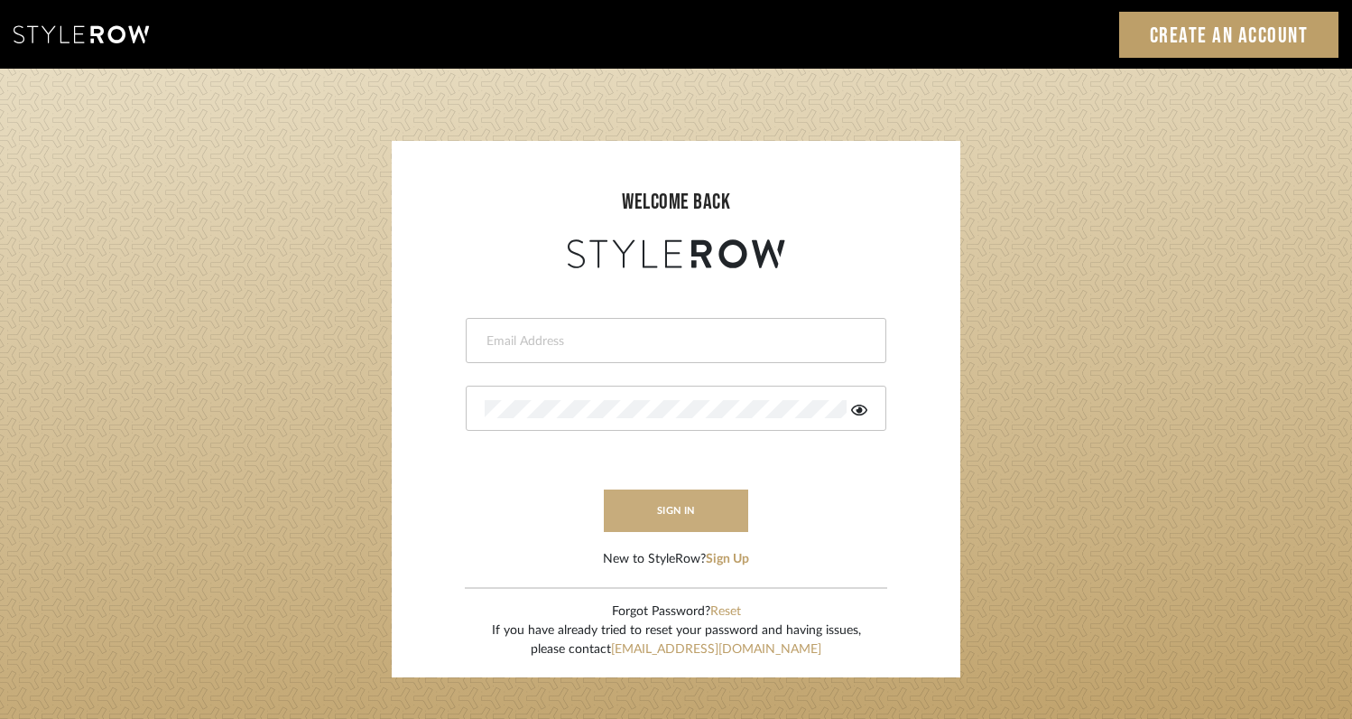
type input "[EMAIL_ADDRESS][DOMAIN_NAME]"
click at [696, 500] on button "sign in" at bounding box center [676, 510] width 144 height 42
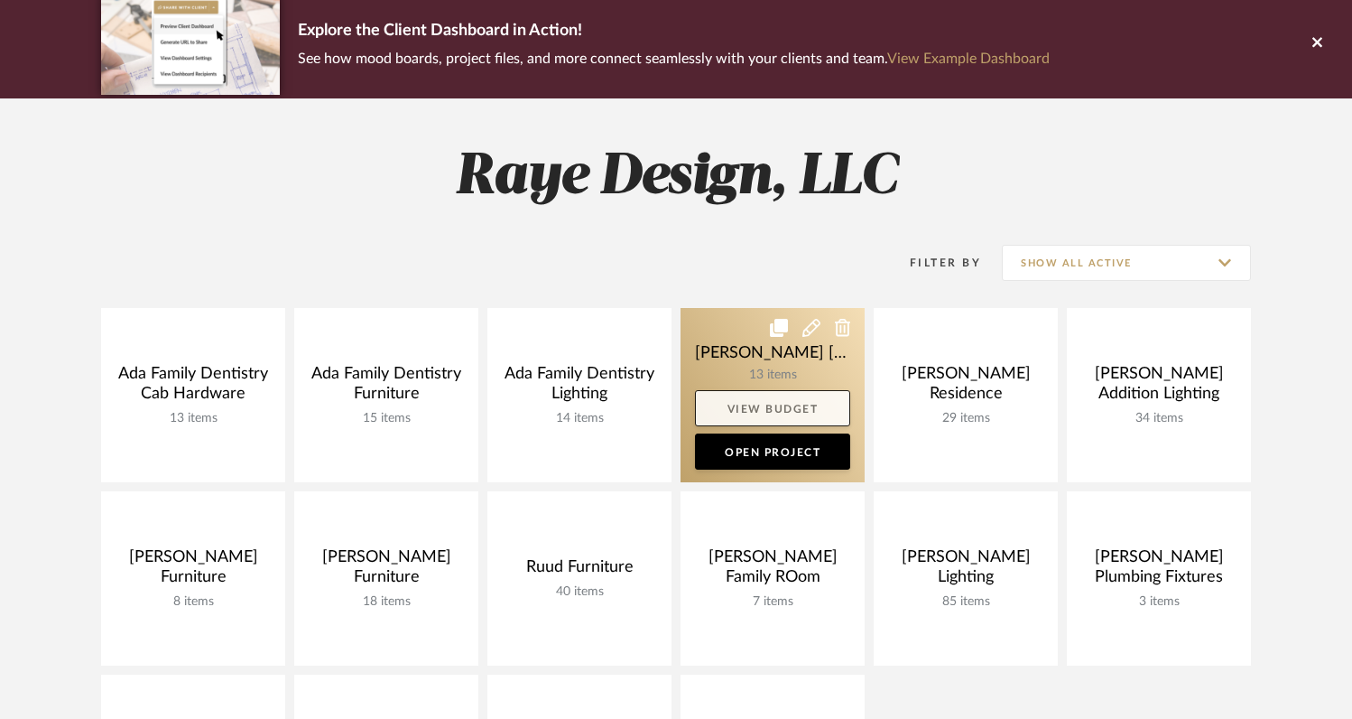
scroll to position [142, 0]
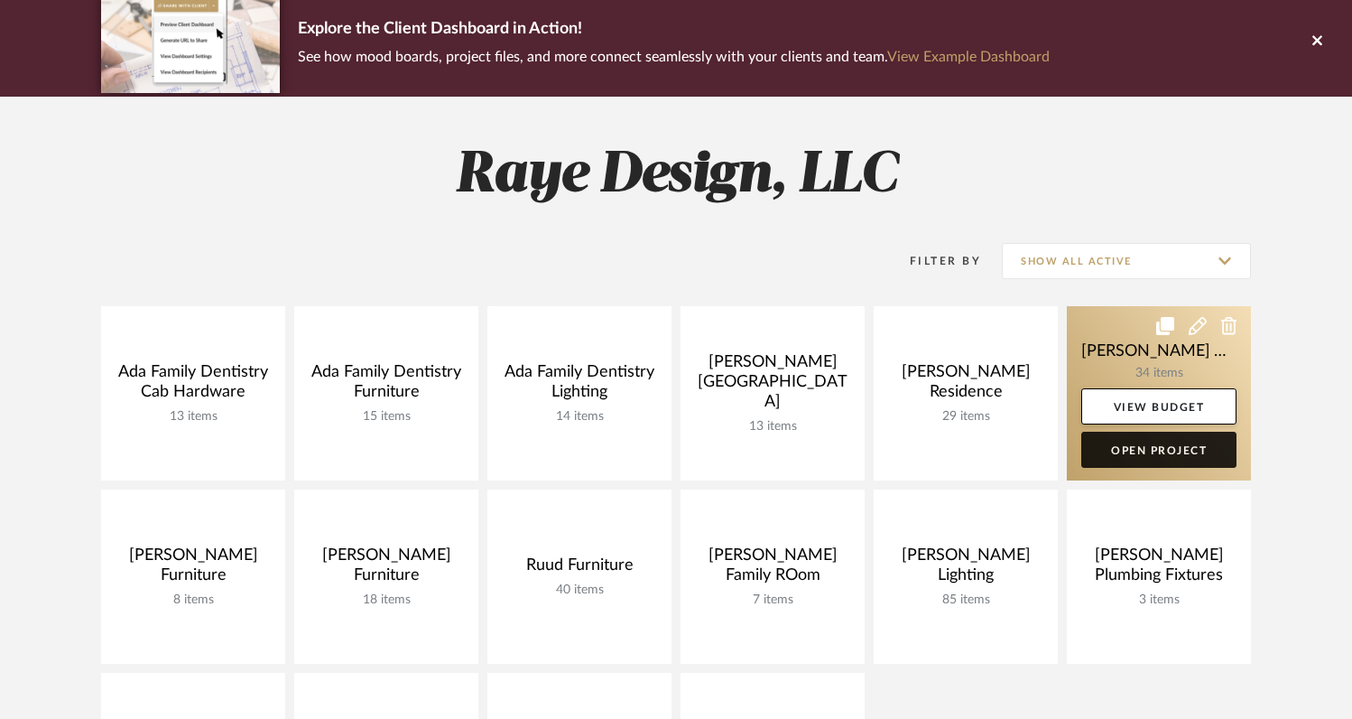
click at [1122, 460] on link "Open Project" at bounding box center [1159, 450] width 155 height 36
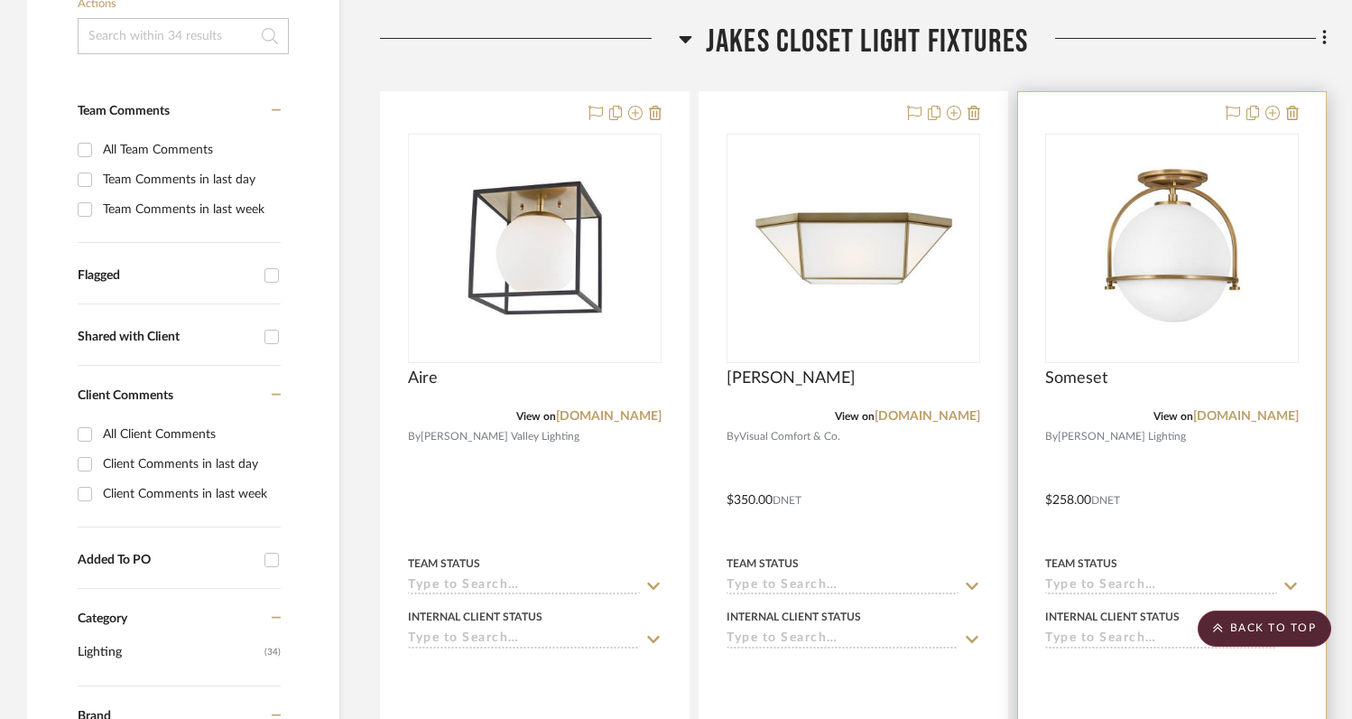
scroll to position [446, 0]
click at [1293, 114] on icon at bounding box center [1293, 114] width 13 height 14
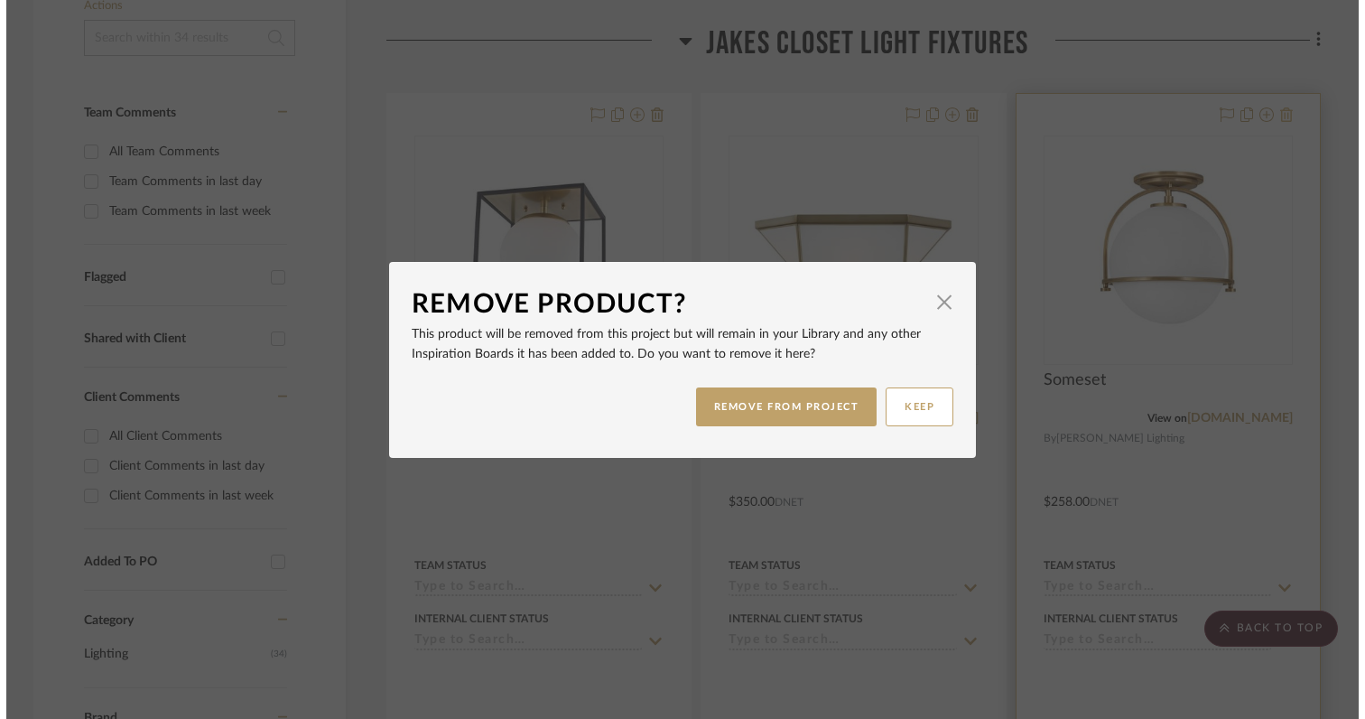
scroll to position [0, 0]
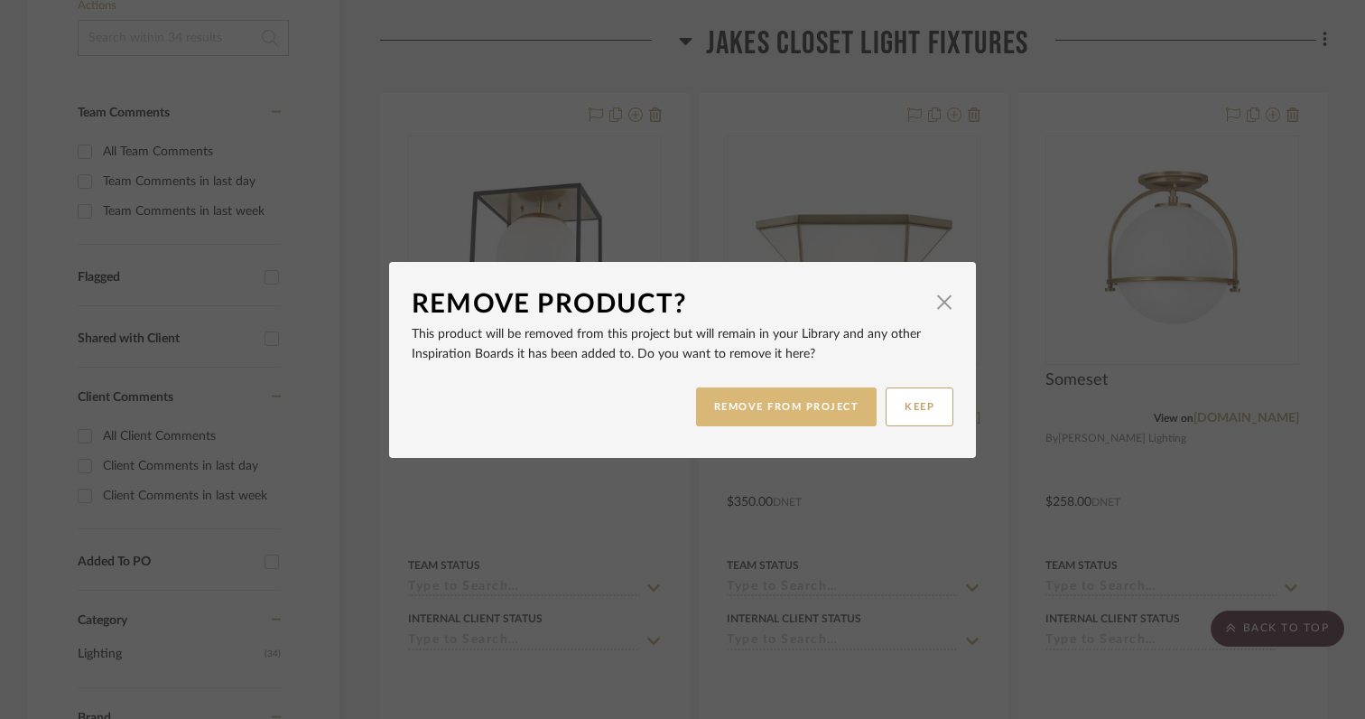
click at [825, 409] on button "REMOVE FROM PROJECT" at bounding box center [786, 406] width 181 height 39
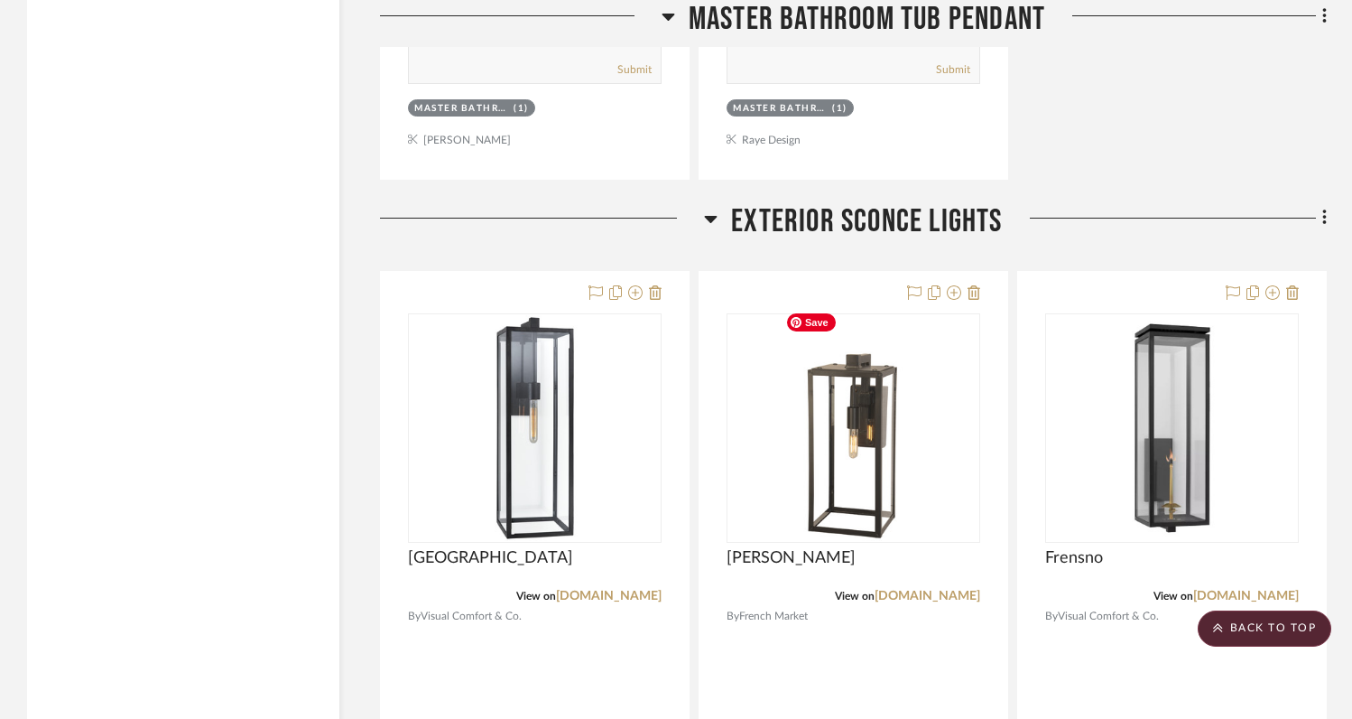
scroll to position [10470, 0]
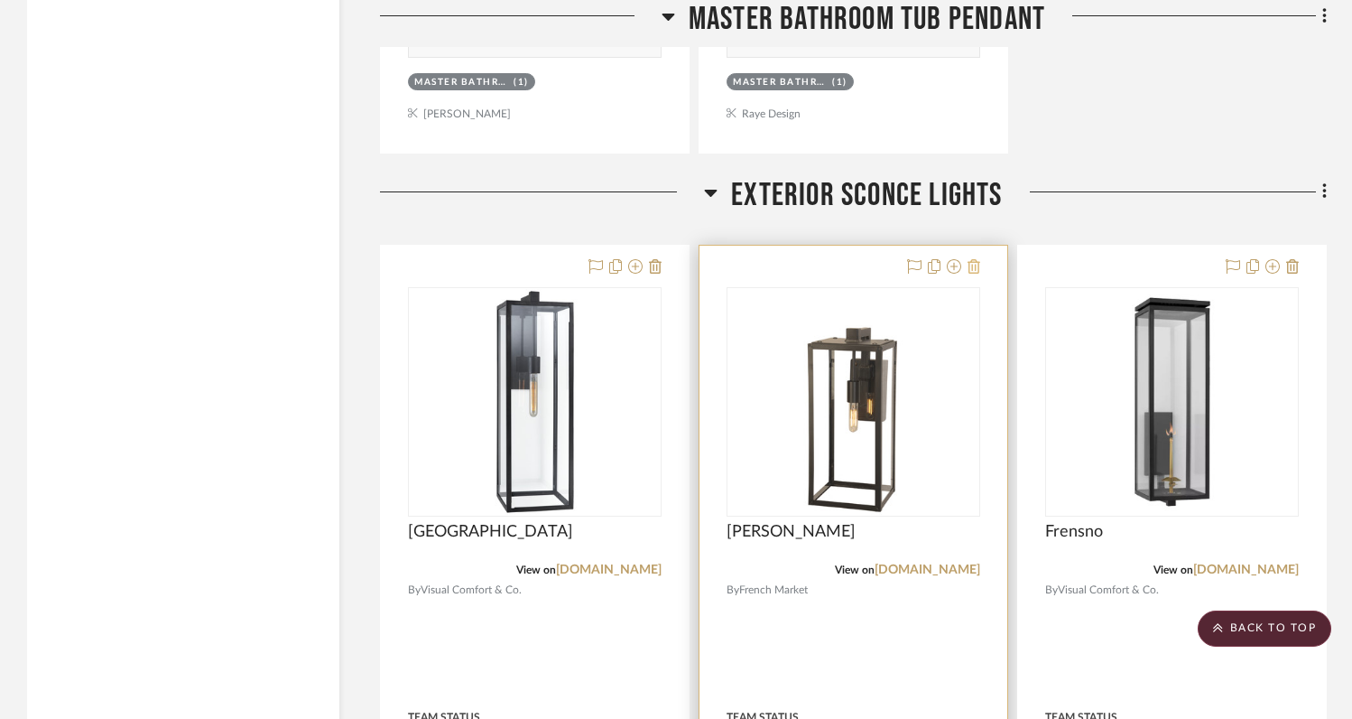
click at [973, 259] on icon at bounding box center [974, 266] width 13 height 14
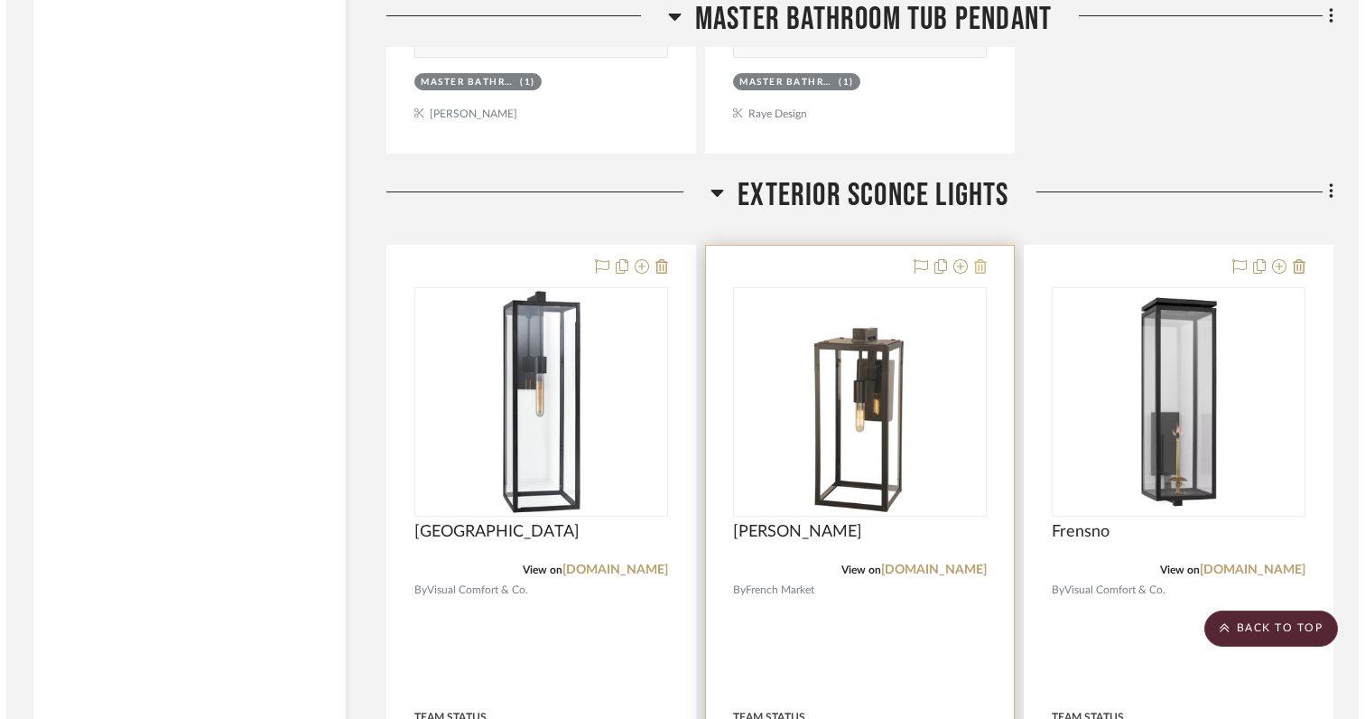
scroll to position [0, 0]
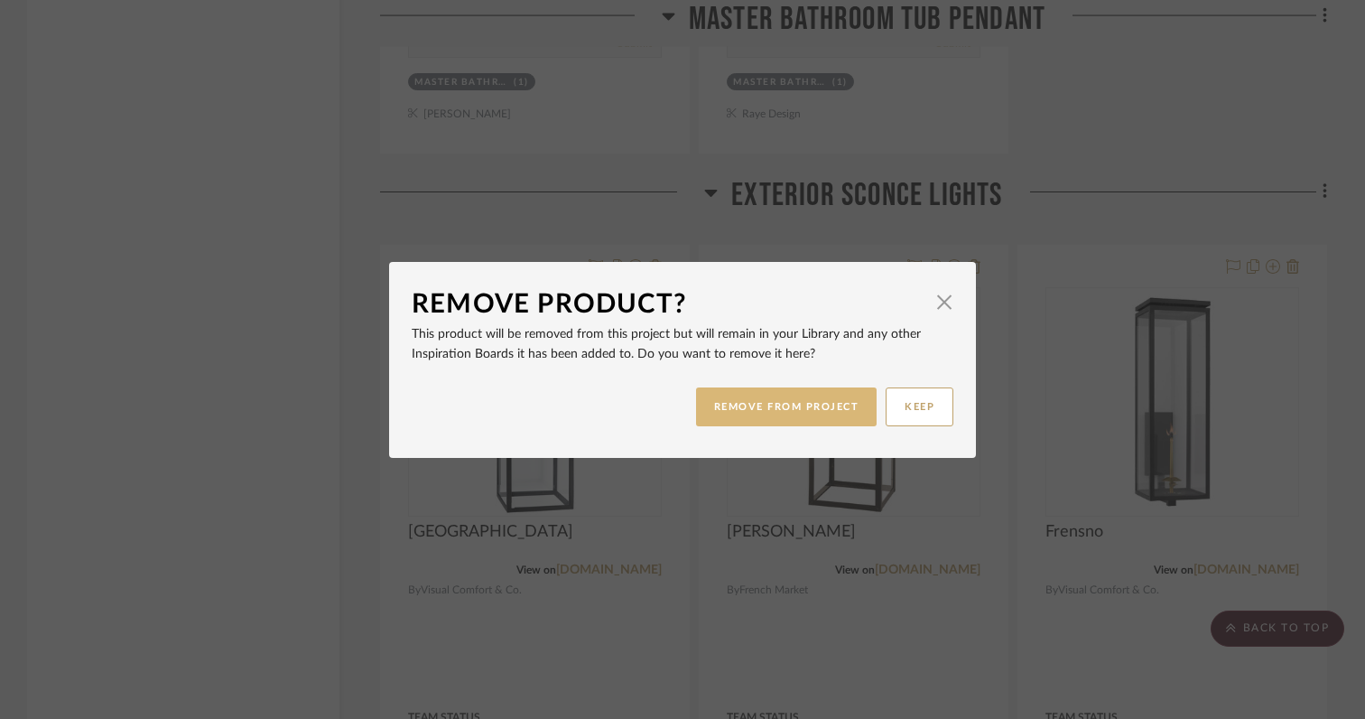
click at [807, 407] on button "REMOVE FROM PROJECT" at bounding box center [786, 406] width 181 height 39
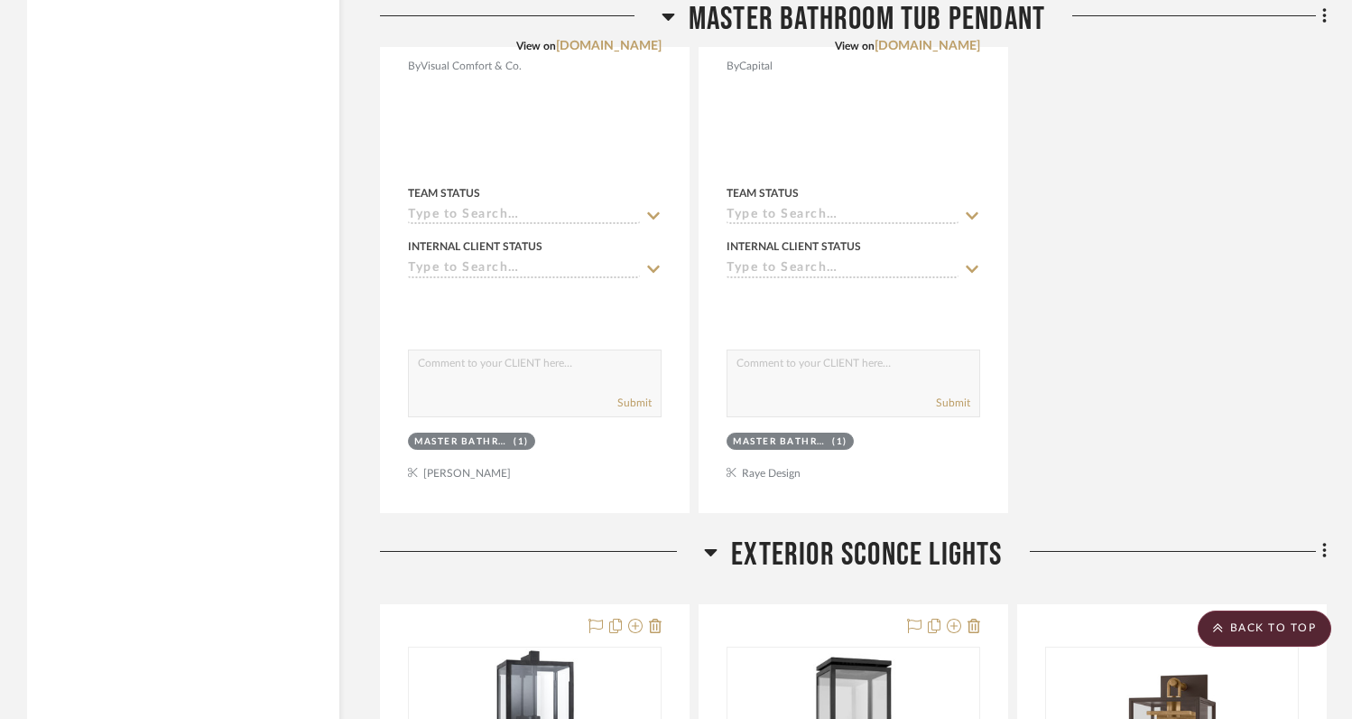
scroll to position [9866, 0]
